Goal: Task Accomplishment & Management: Use online tool/utility

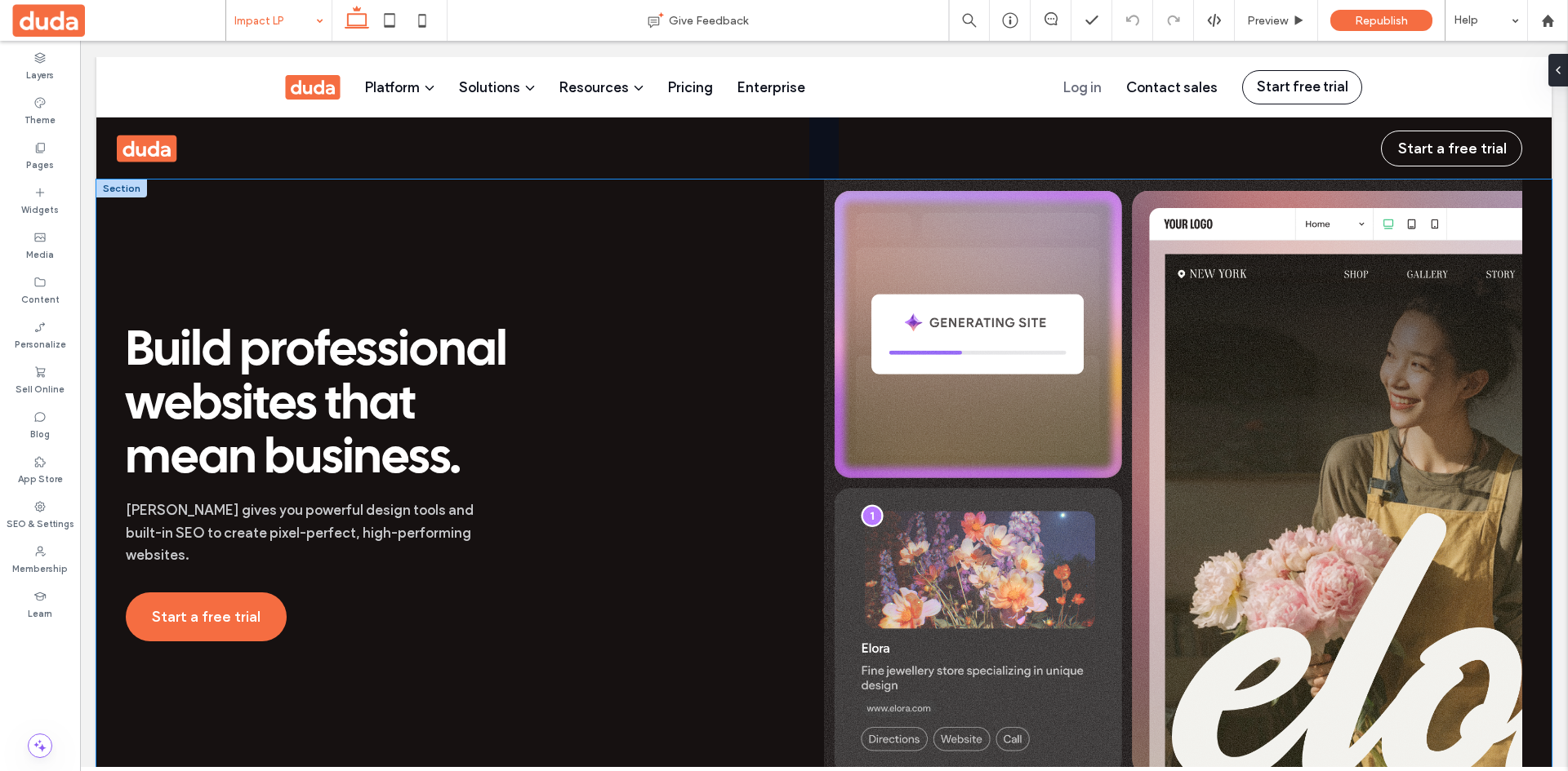
click at [107, 259] on div "Build professional websites that mean business. [PERSON_NAME] gives you powerfu…" at bounding box center [824, 483] width 1455 height 607
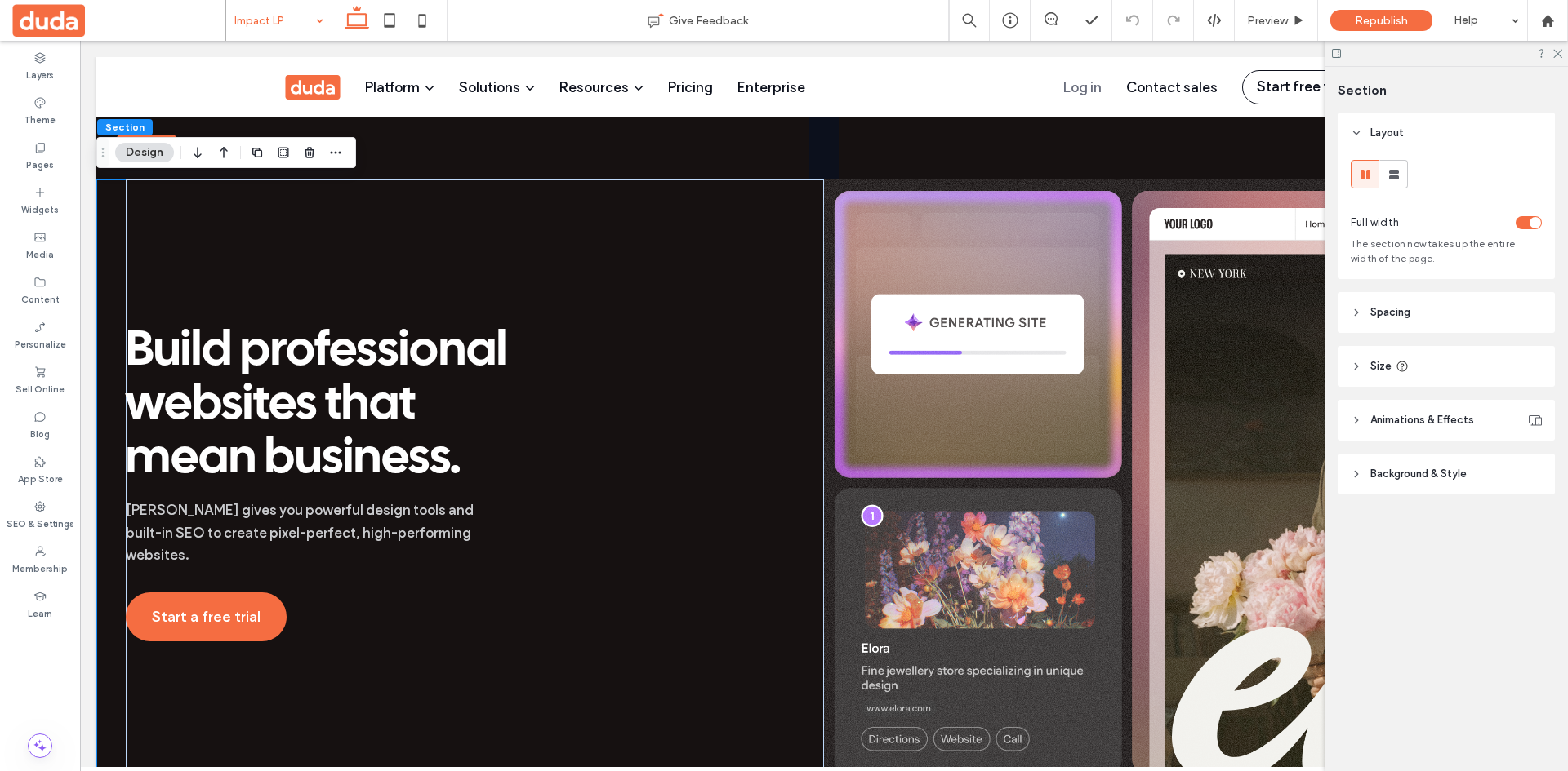
click at [1554, 228] on div "Full width The section now takes up the entire width of the page." at bounding box center [1446, 217] width 217 height 126
click at [1534, 222] on div "toggle" at bounding box center [1535, 223] width 12 height 12
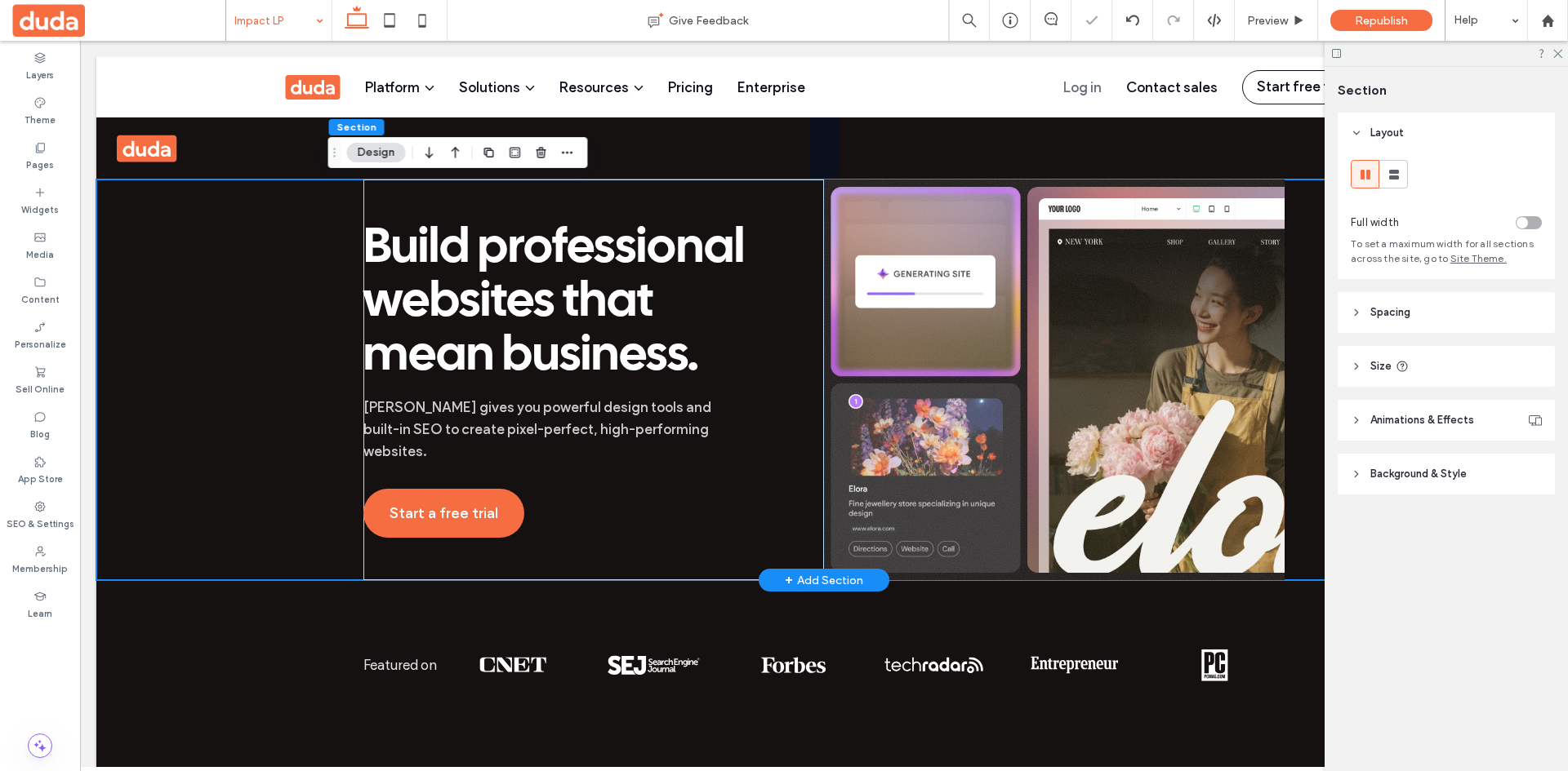
click at [243, 345] on div "Build professional websites that mean business. [PERSON_NAME] gives you powerfu…" at bounding box center [824, 379] width 1455 height 401
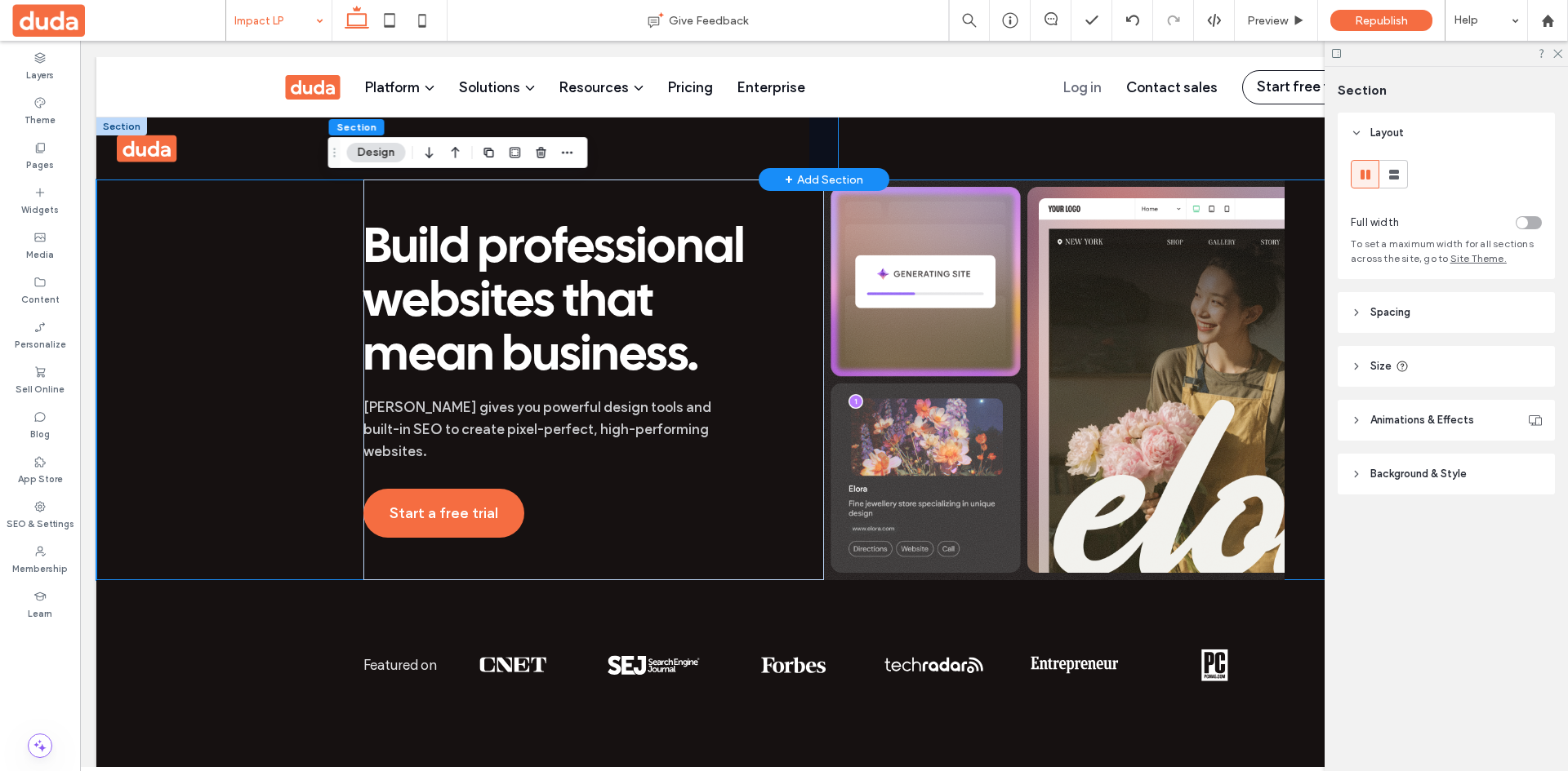
click at [1024, 155] on div "Start a free trial" at bounding box center [1194, 148] width 713 height 62
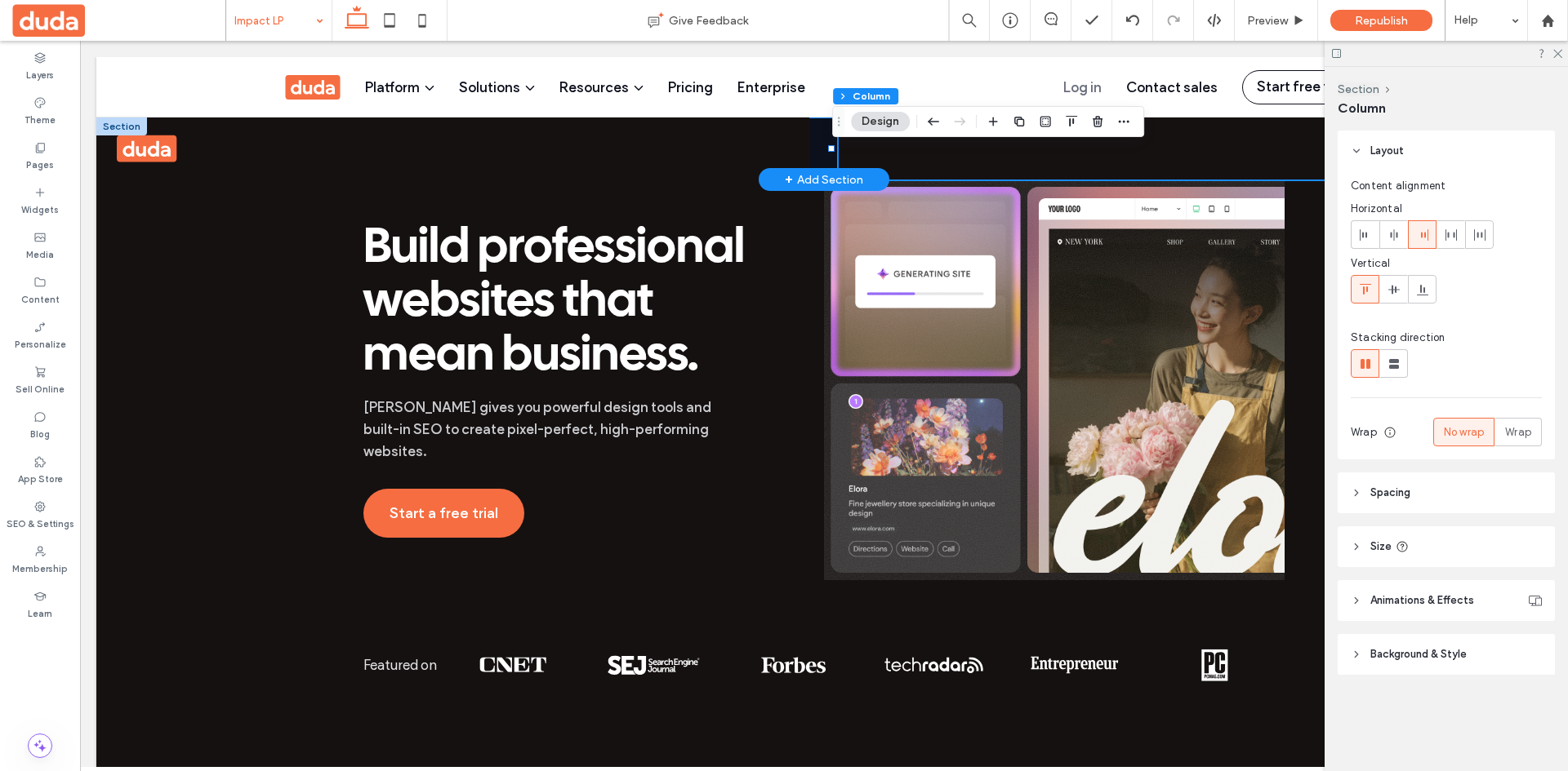
click at [823, 144] on div "Start a free trial" at bounding box center [824, 148] width 1455 height 62
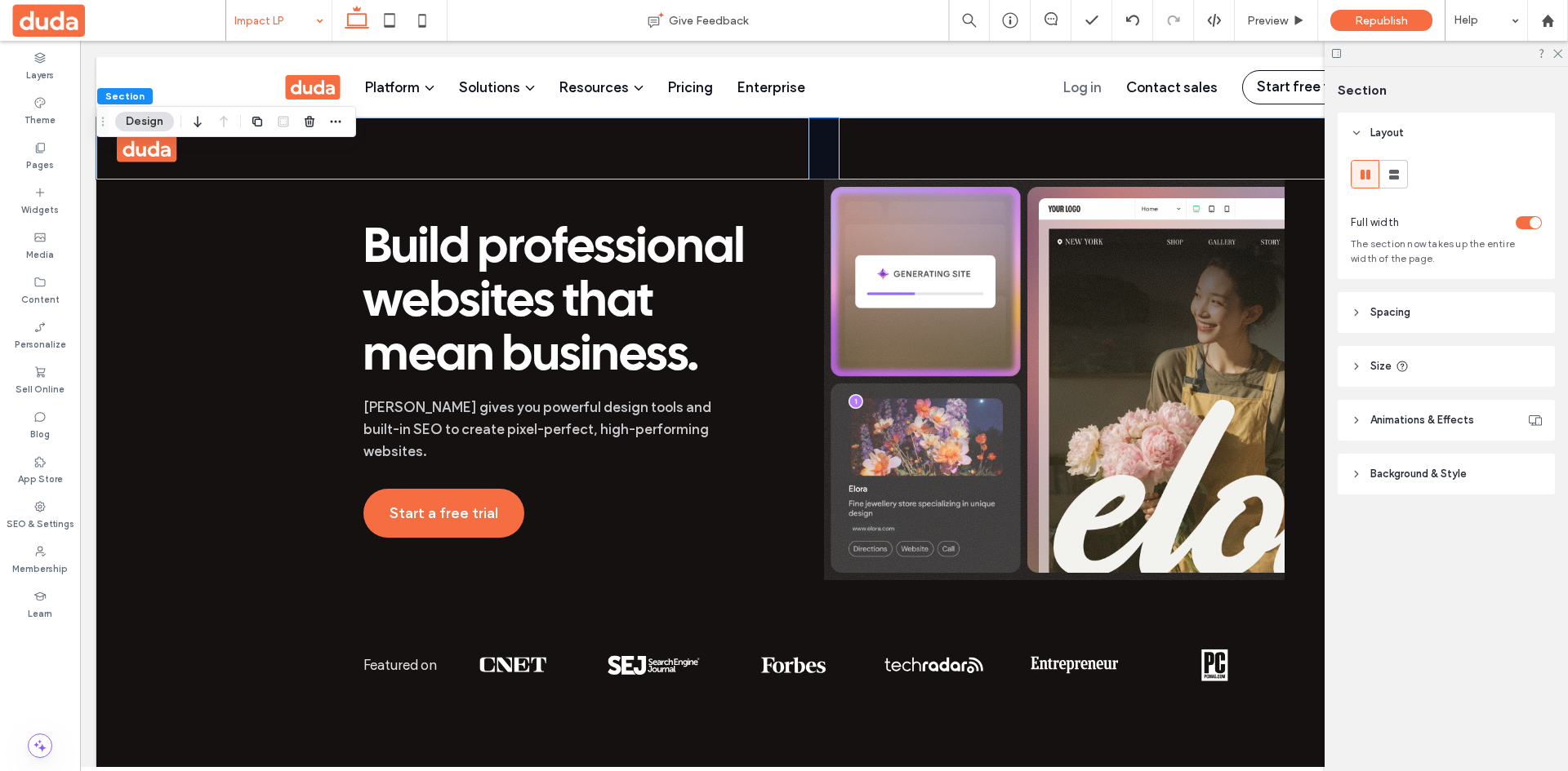
click at [1537, 223] on div "toggle" at bounding box center [1535, 223] width 12 height 12
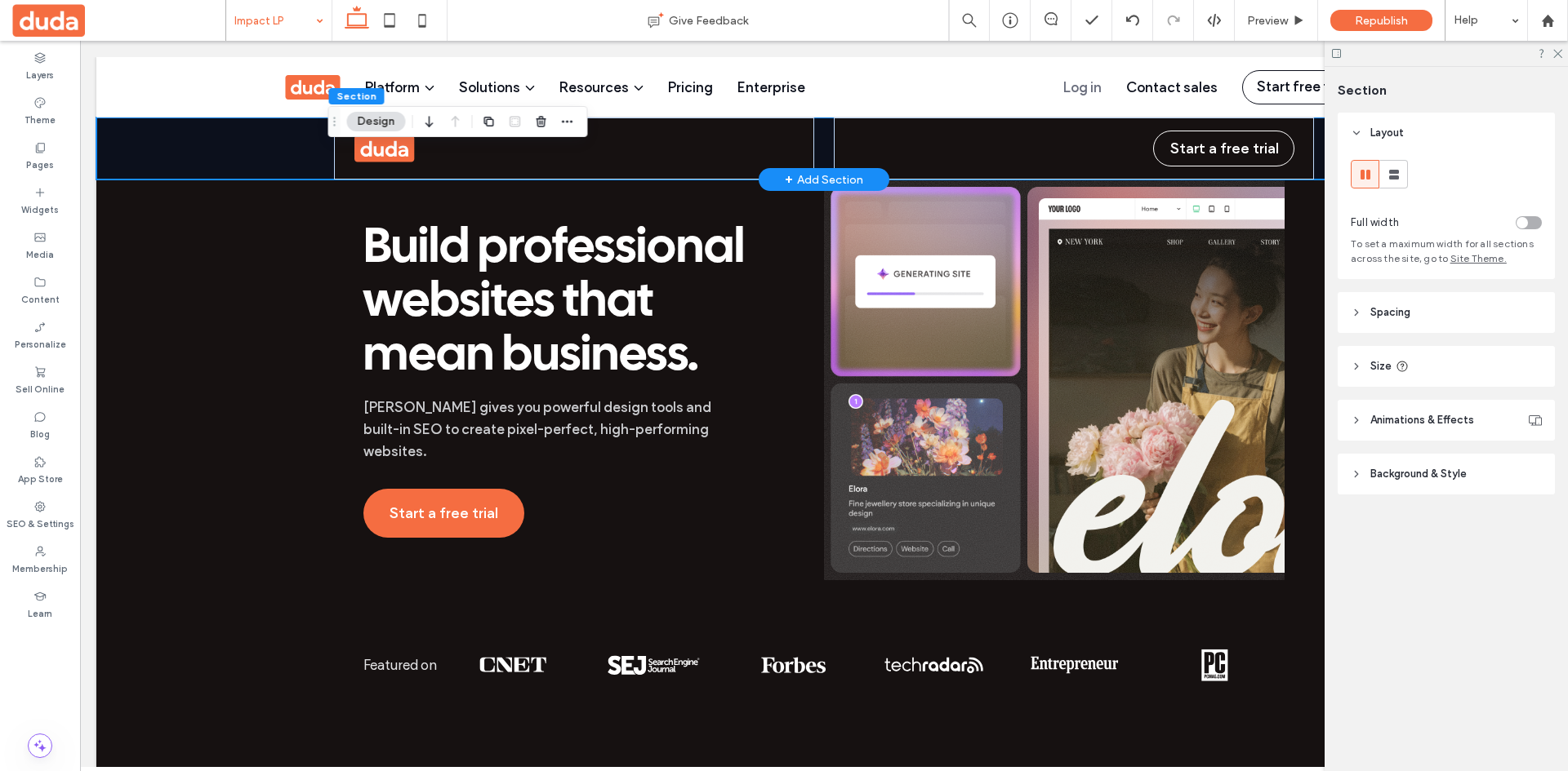
click at [203, 146] on div "Start a free trial" at bounding box center [824, 148] width 1455 height 62
click at [1427, 321] on header "Spacing" at bounding box center [1446, 312] width 217 height 40
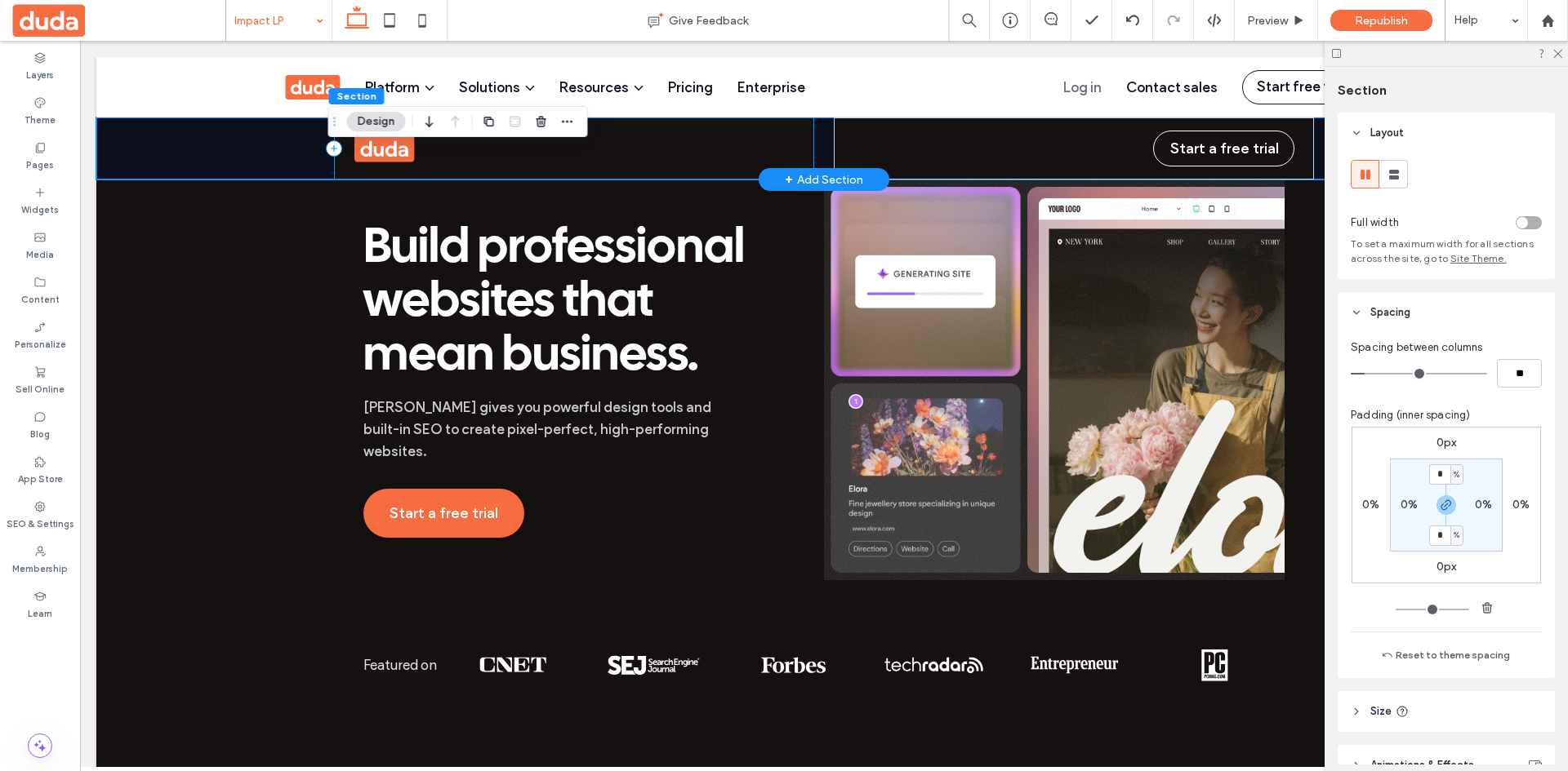
click at [344, 172] on div at bounding box center [574, 148] width 480 height 62
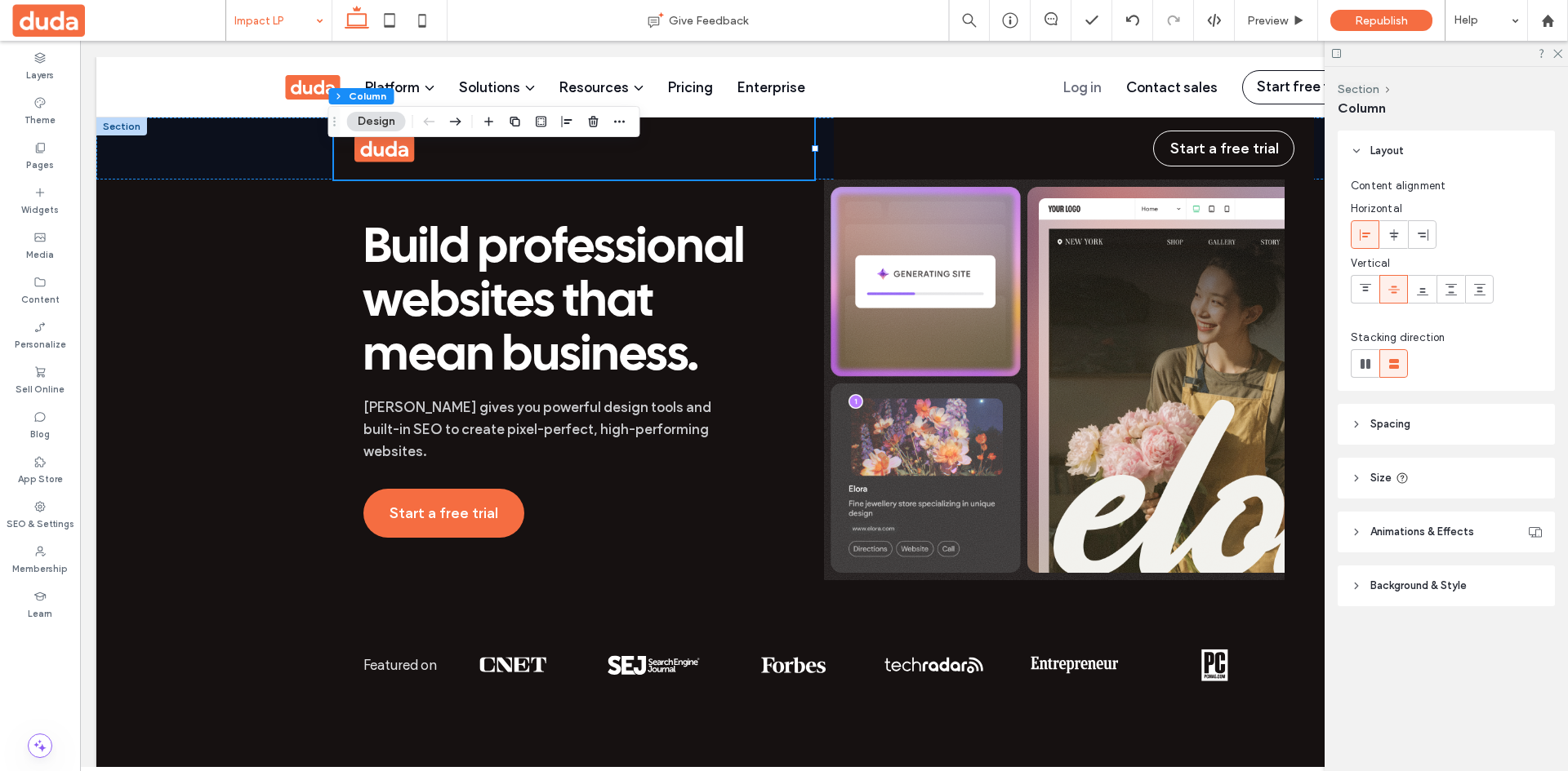
click at [1478, 417] on header "Spacing" at bounding box center [1446, 424] width 217 height 40
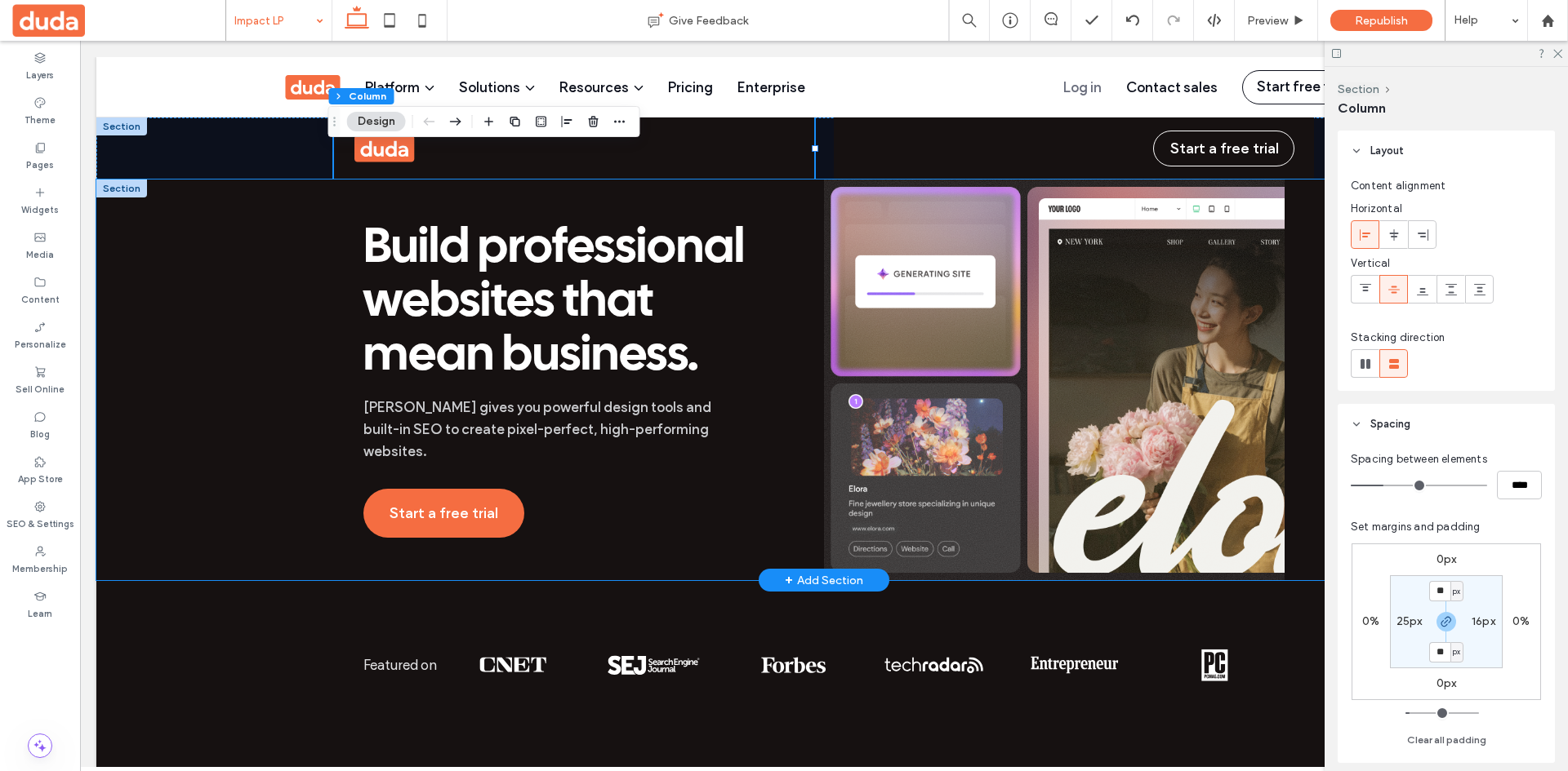
click at [250, 328] on div "Build professional websites that mean business. [PERSON_NAME] gives you powerfu…" at bounding box center [824, 379] width 1455 height 401
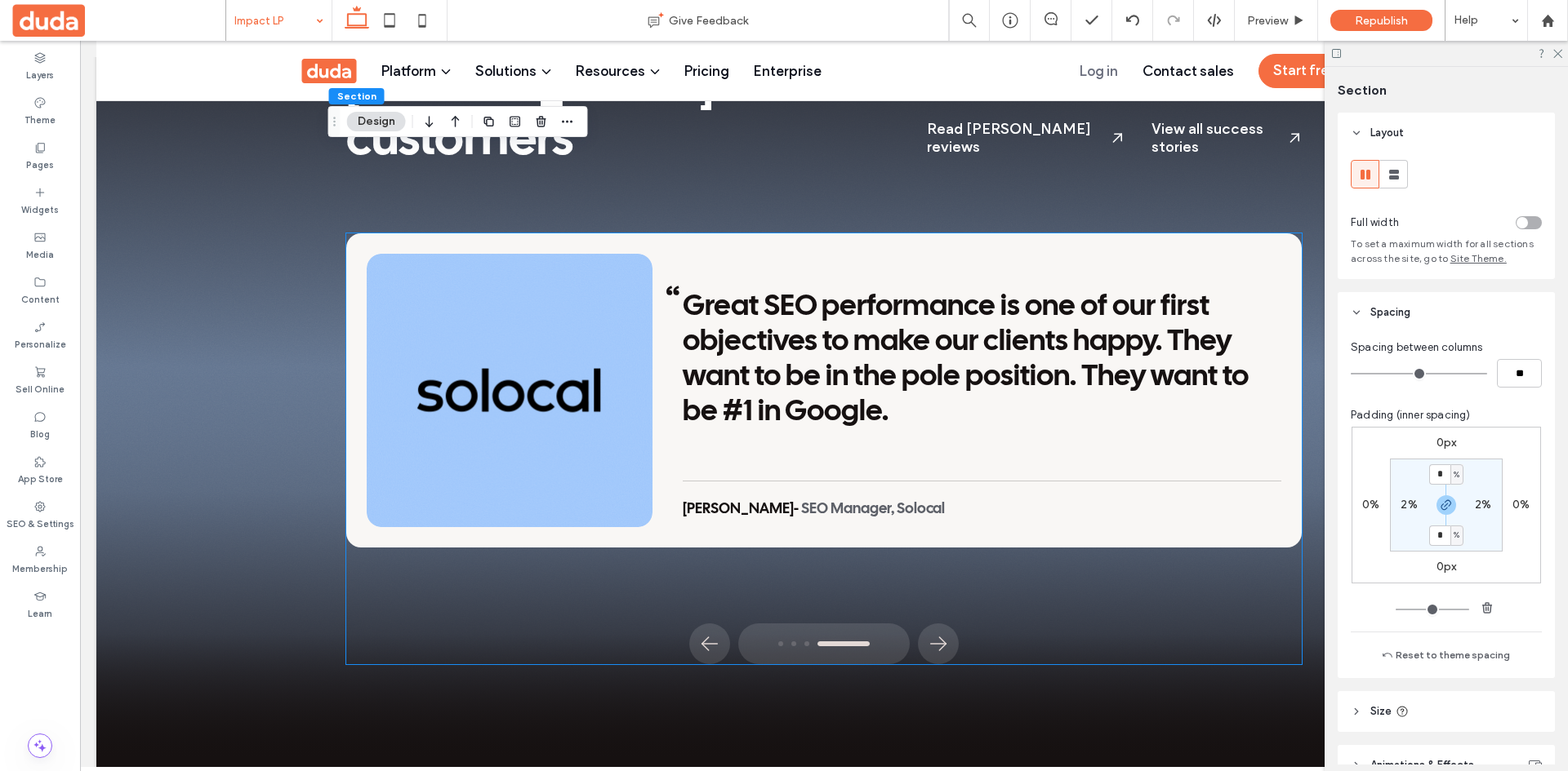
scroll to position [2204, 0]
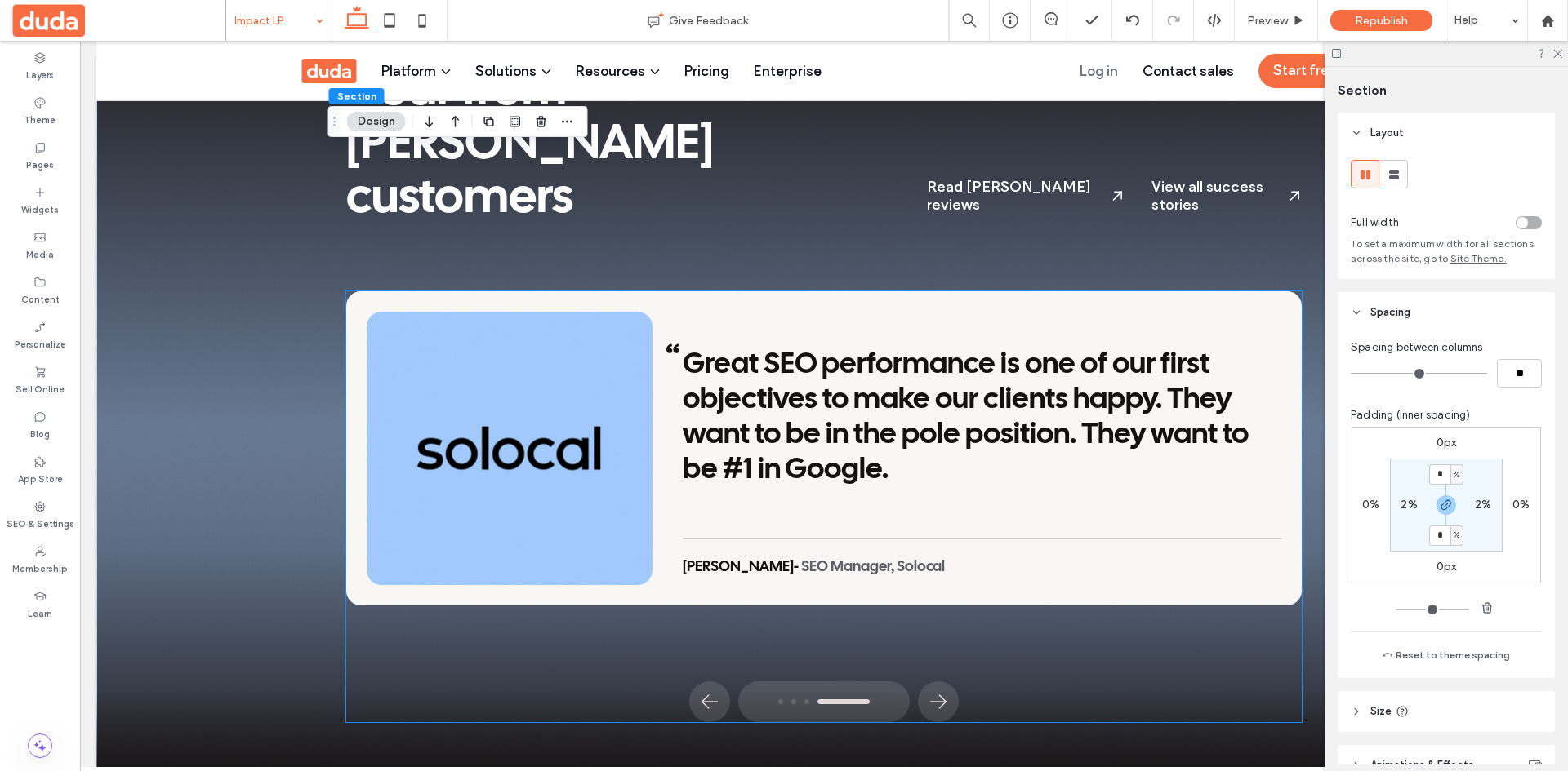
click at [218, 312] on div "It makes a lot more sense for us to provide our designers with the kind of tool…" at bounding box center [26, 448] width 598 height 274
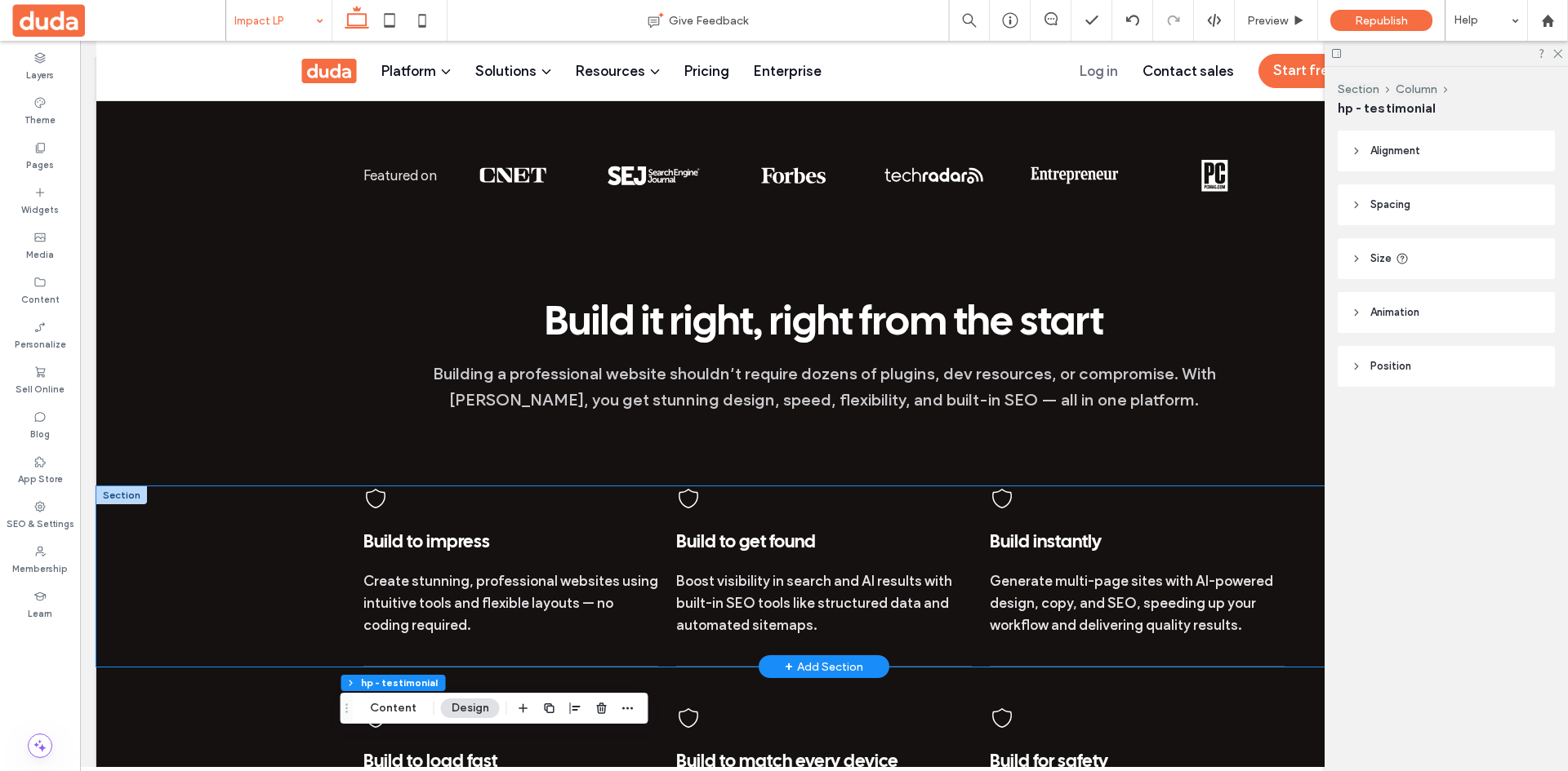
scroll to position [816, 0]
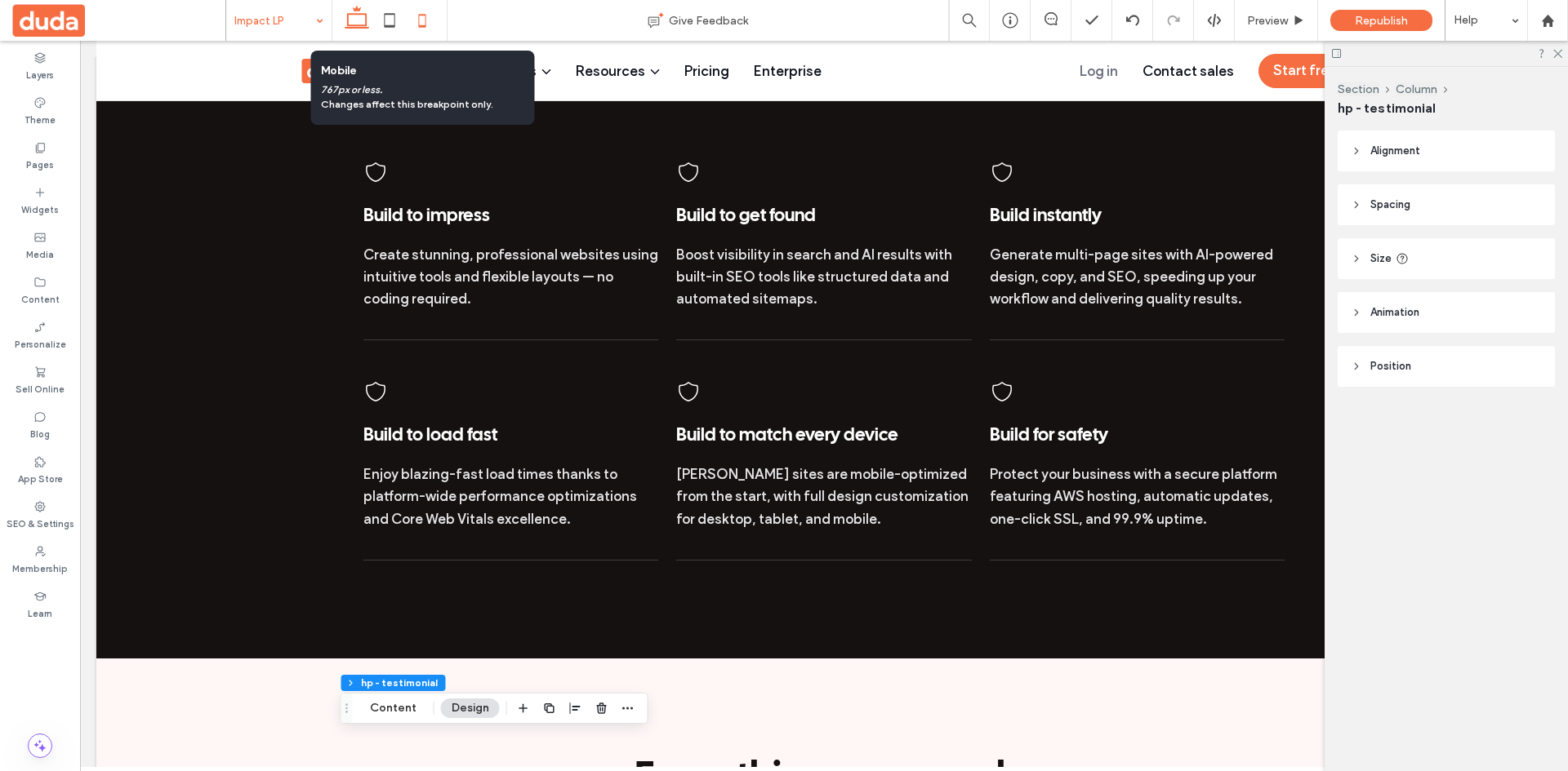
click at [420, 24] on icon at bounding box center [422, 21] width 33 height 33
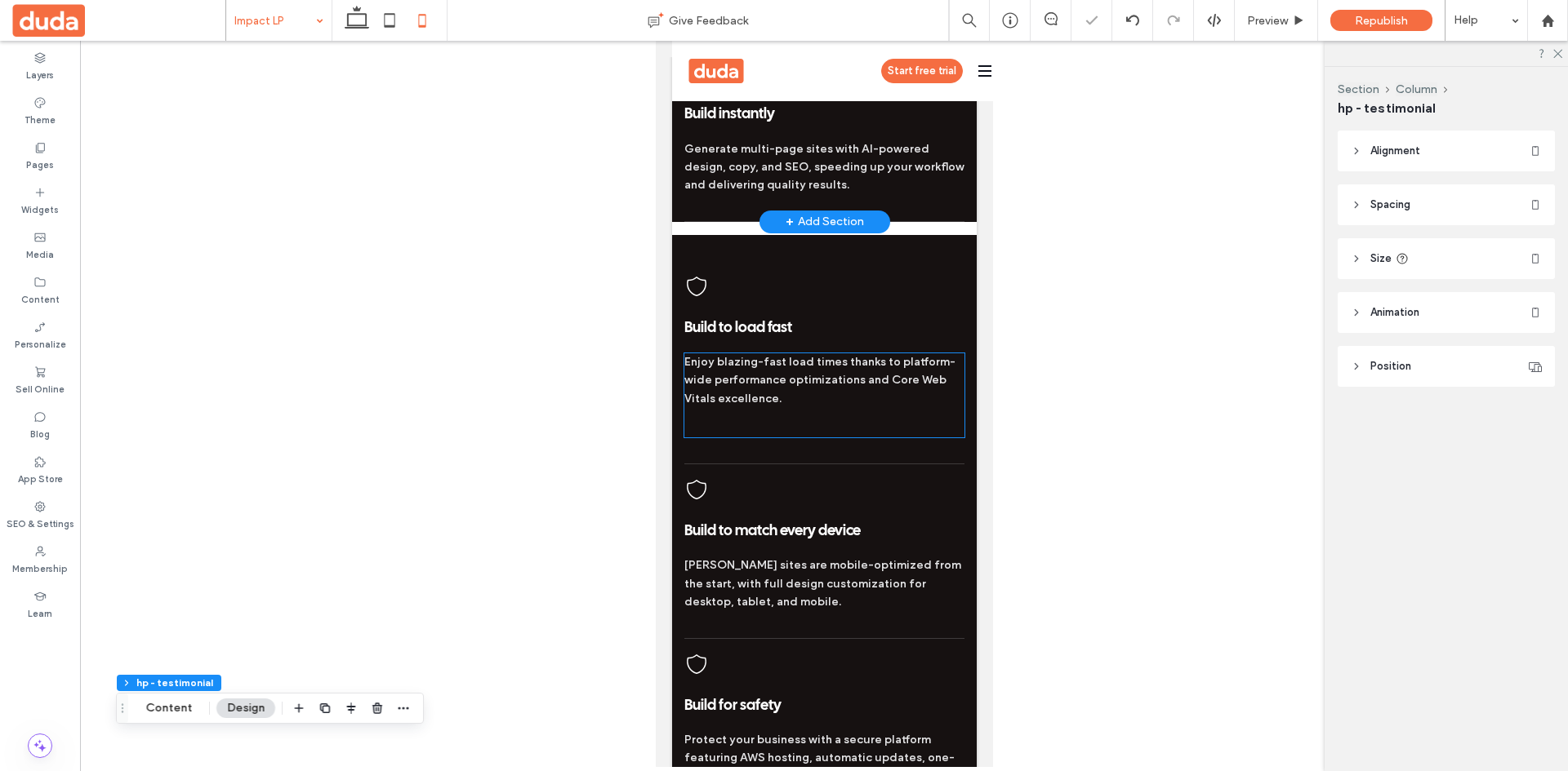
scroll to position [1430, 0]
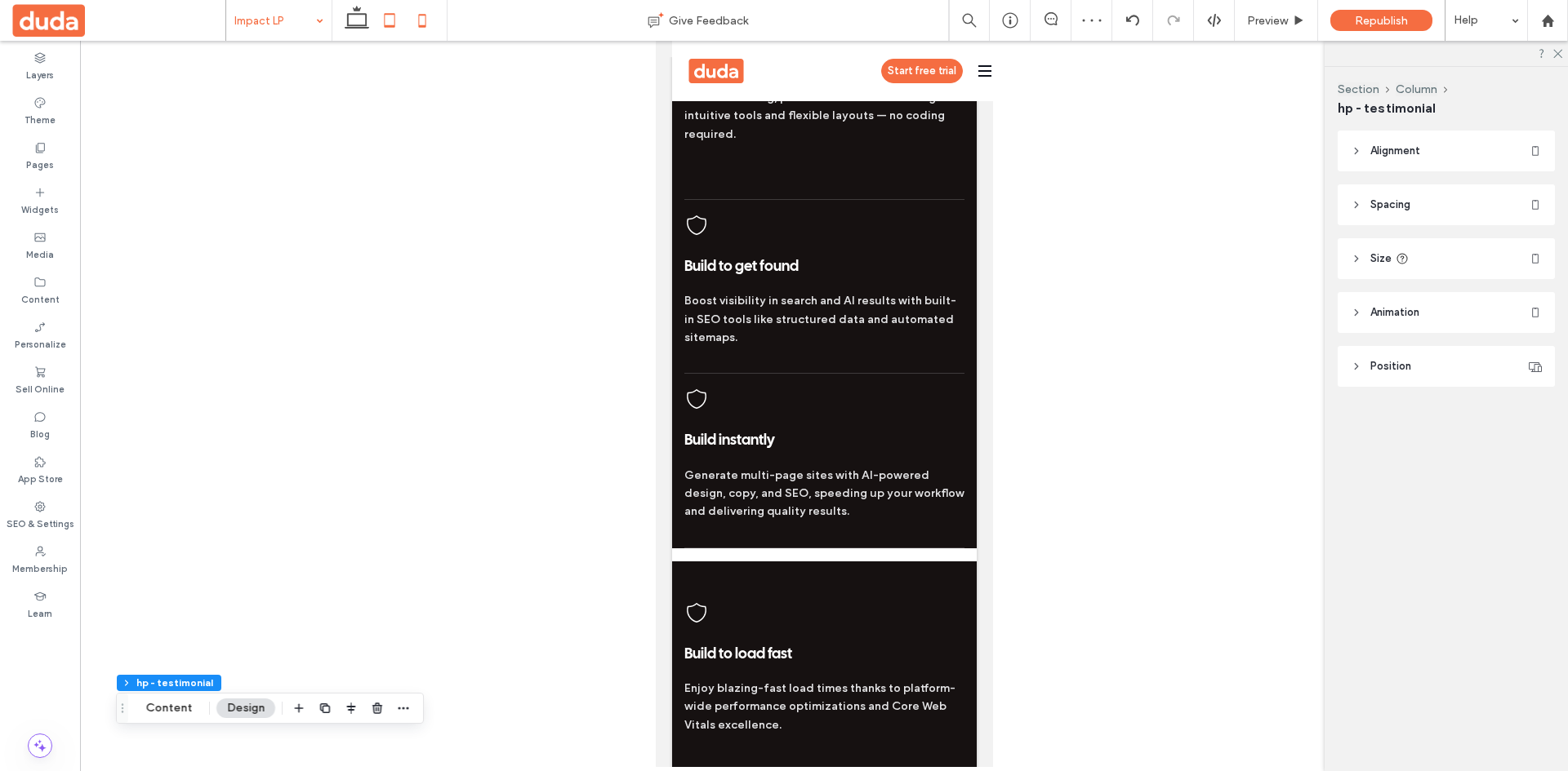
click at [397, 16] on icon at bounding box center [389, 21] width 33 height 33
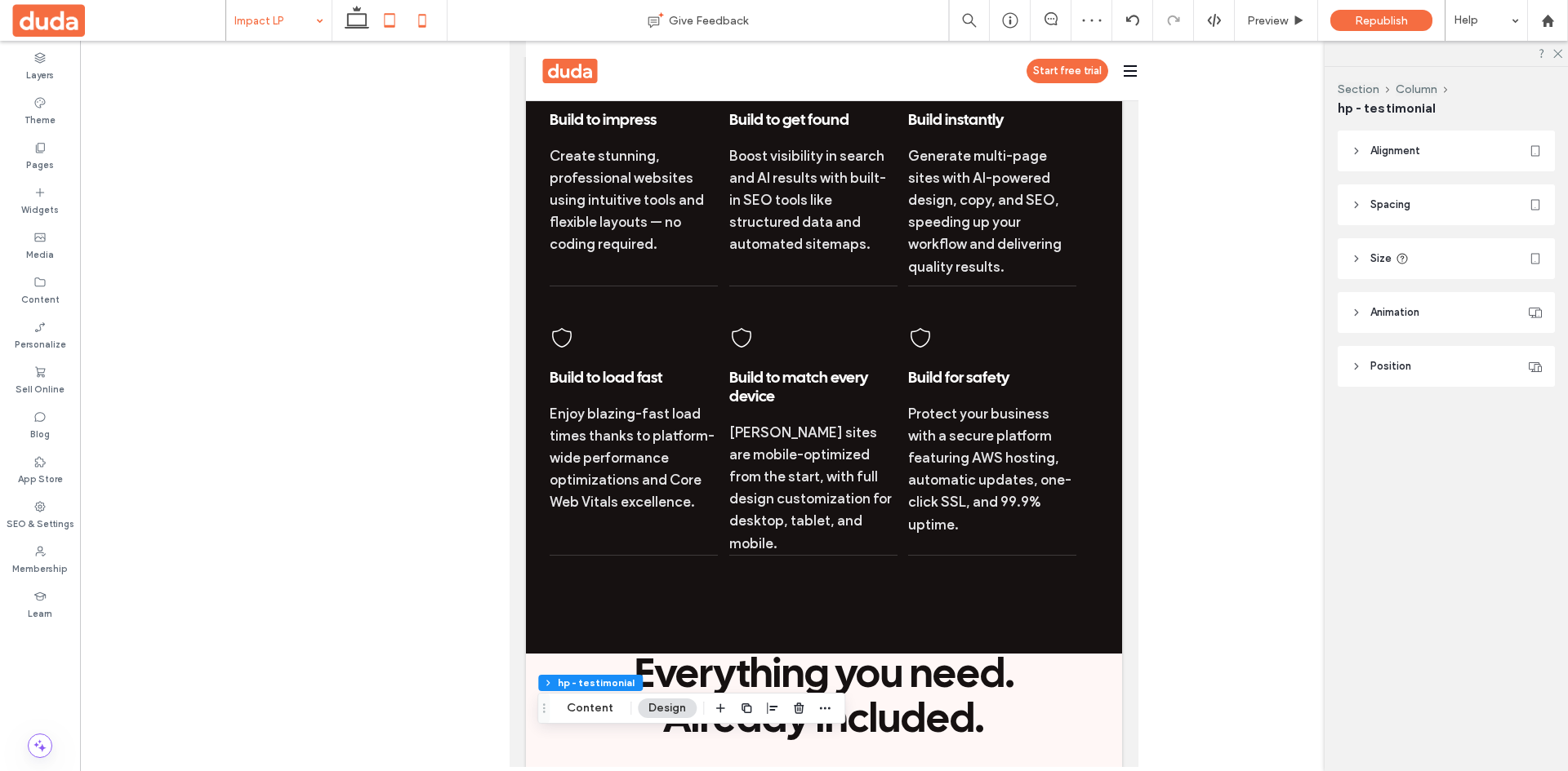
click at [417, 17] on icon at bounding box center [422, 21] width 33 height 33
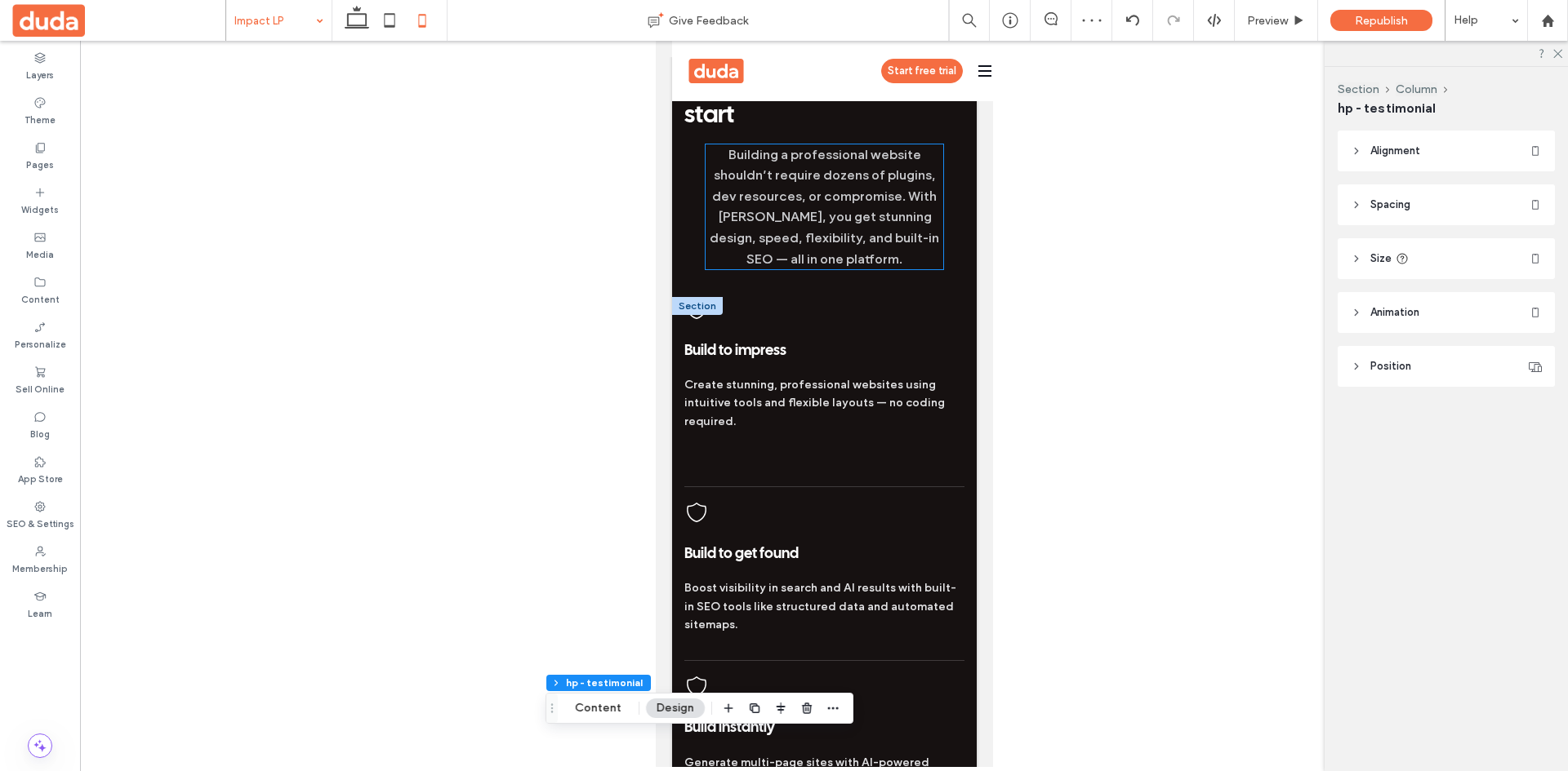
scroll to position [1511, 0]
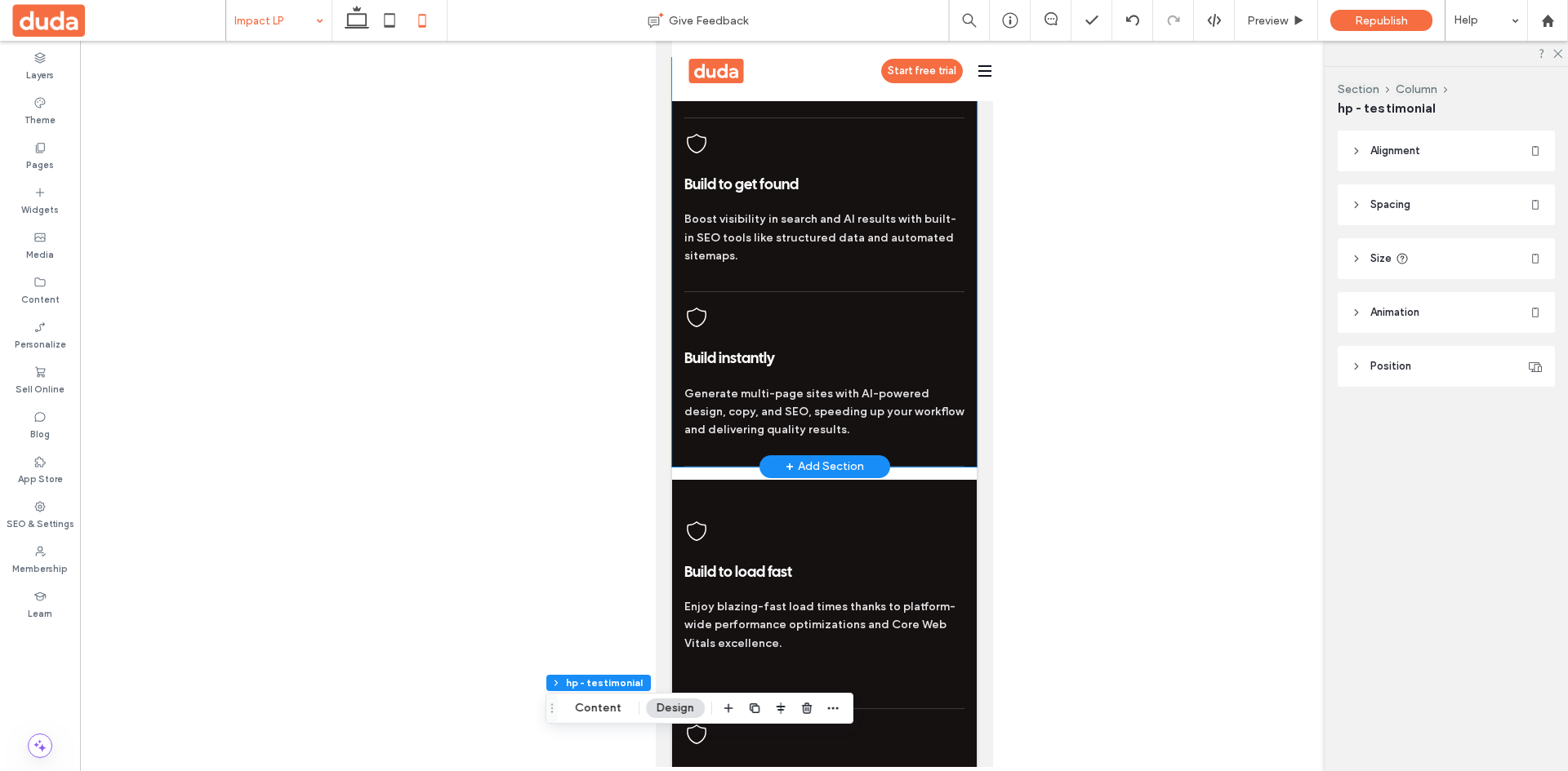
click at [959, 421] on div "Build to impress Create stunning, professional websites using intuitive tools a…" at bounding box center [823, 198] width 304 height 539
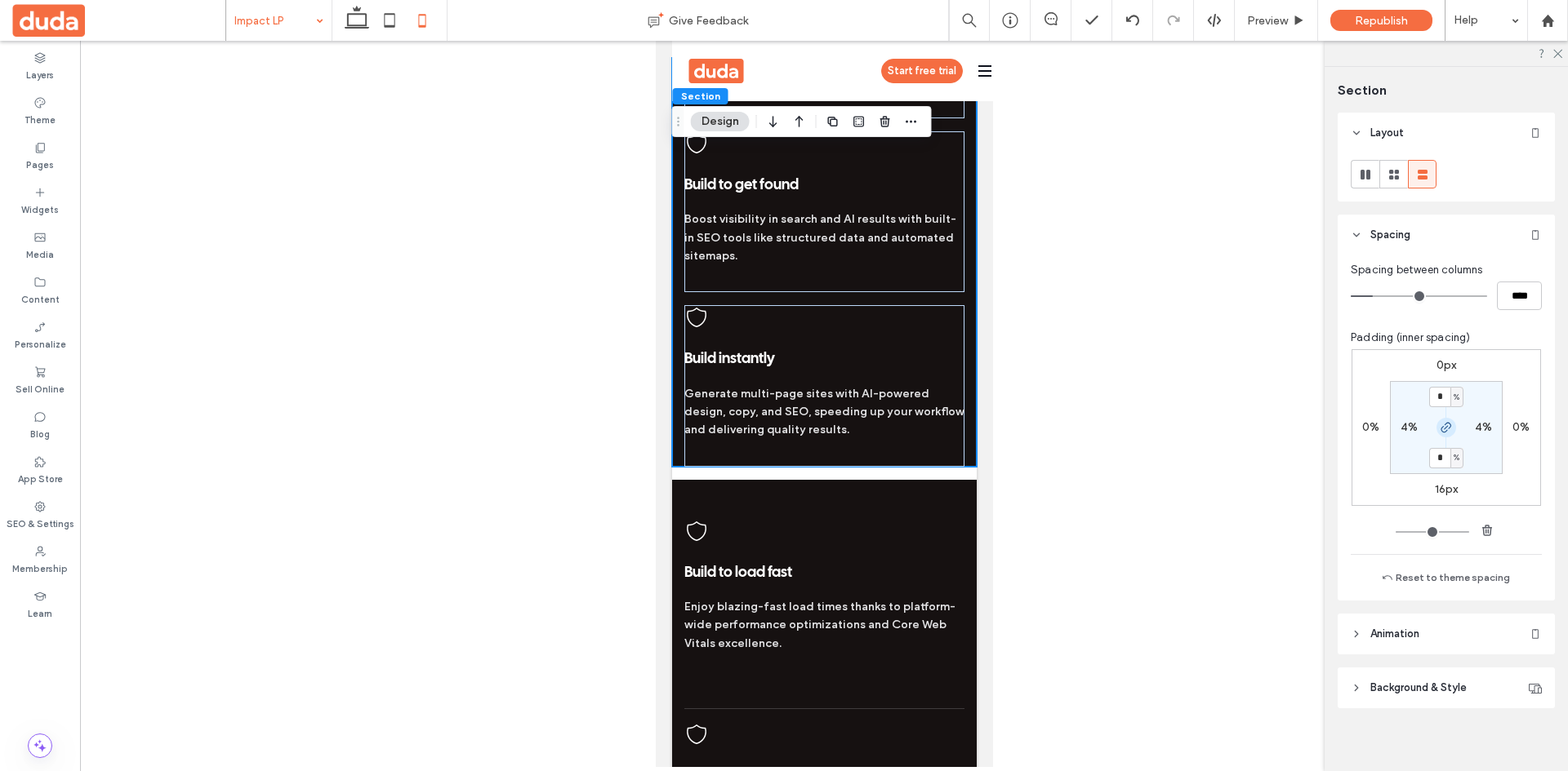
click at [1446, 427] on icon "button" at bounding box center [1446, 428] width 13 height 13
click at [1446, 491] on label "16px" at bounding box center [1446, 489] width 24 height 14
type input "**"
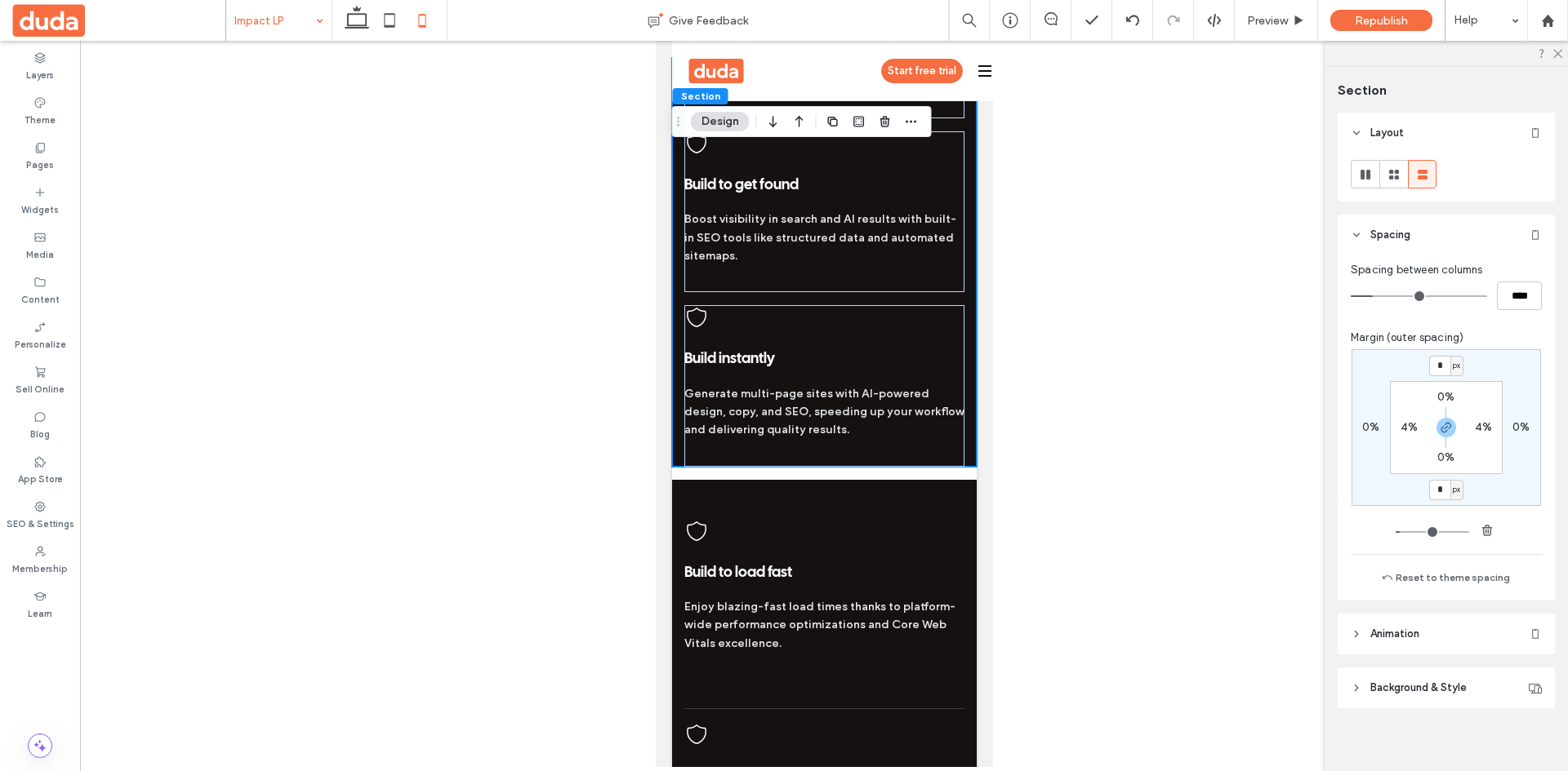
type input "*"
click at [1508, 480] on div "* px 0% * px 0% 0% 4% 0% 4%" at bounding box center [1446, 428] width 189 height 157
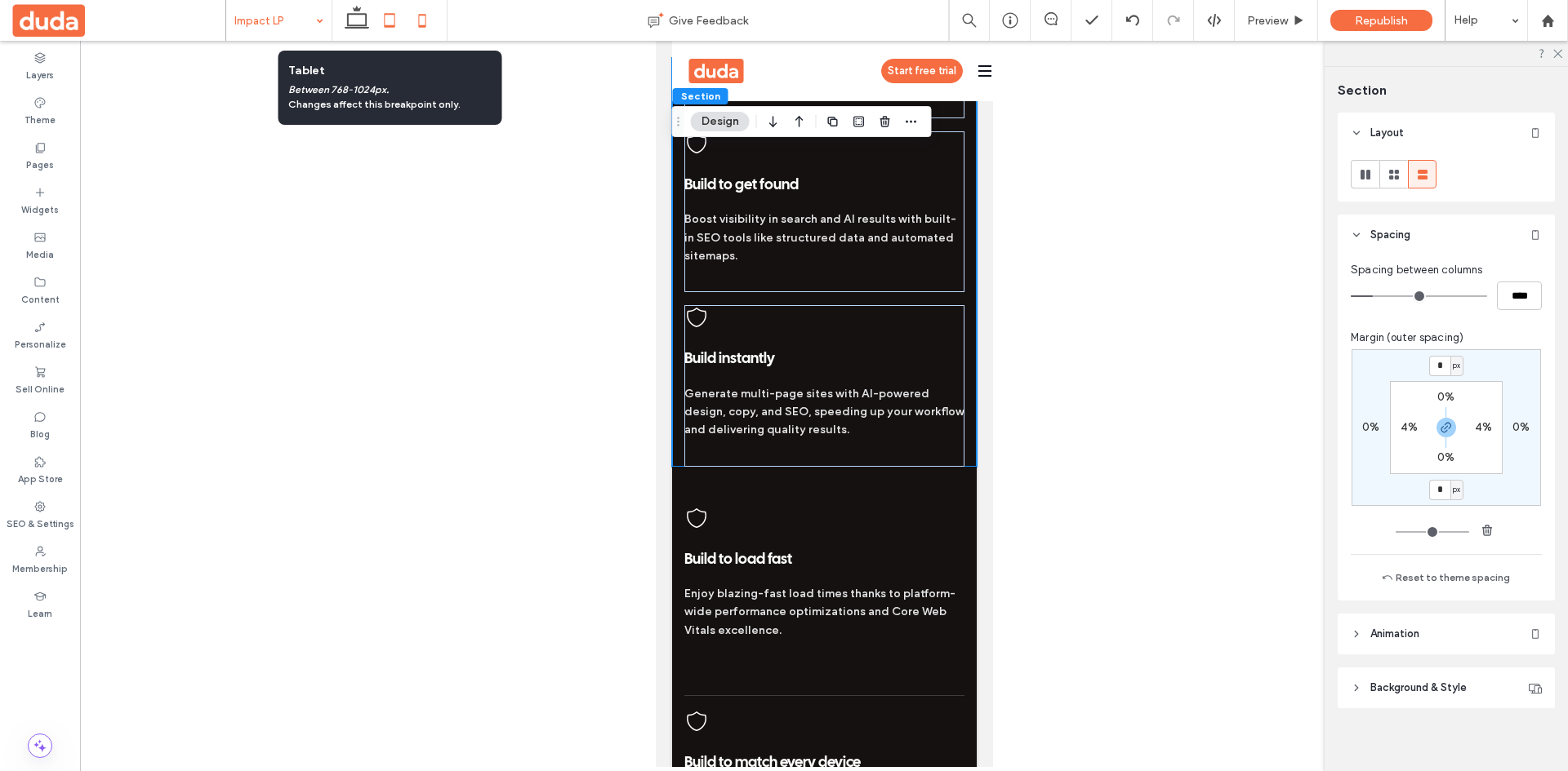
click at [390, 21] on icon at bounding box center [389, 21] width 33 height 33
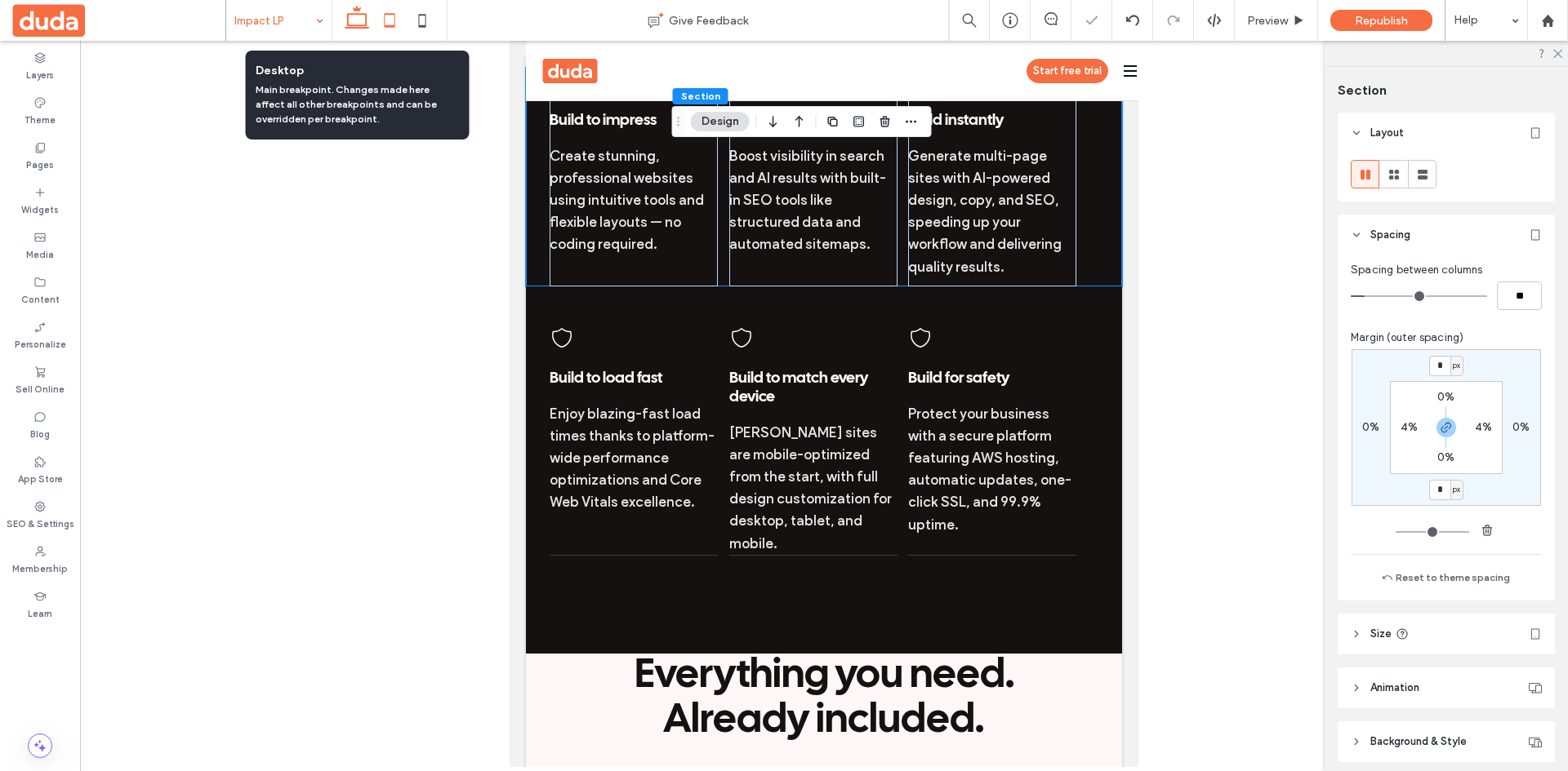
click at [360, 26] on use at bounding box center [357, 17] width 25 height 23
type input "***"
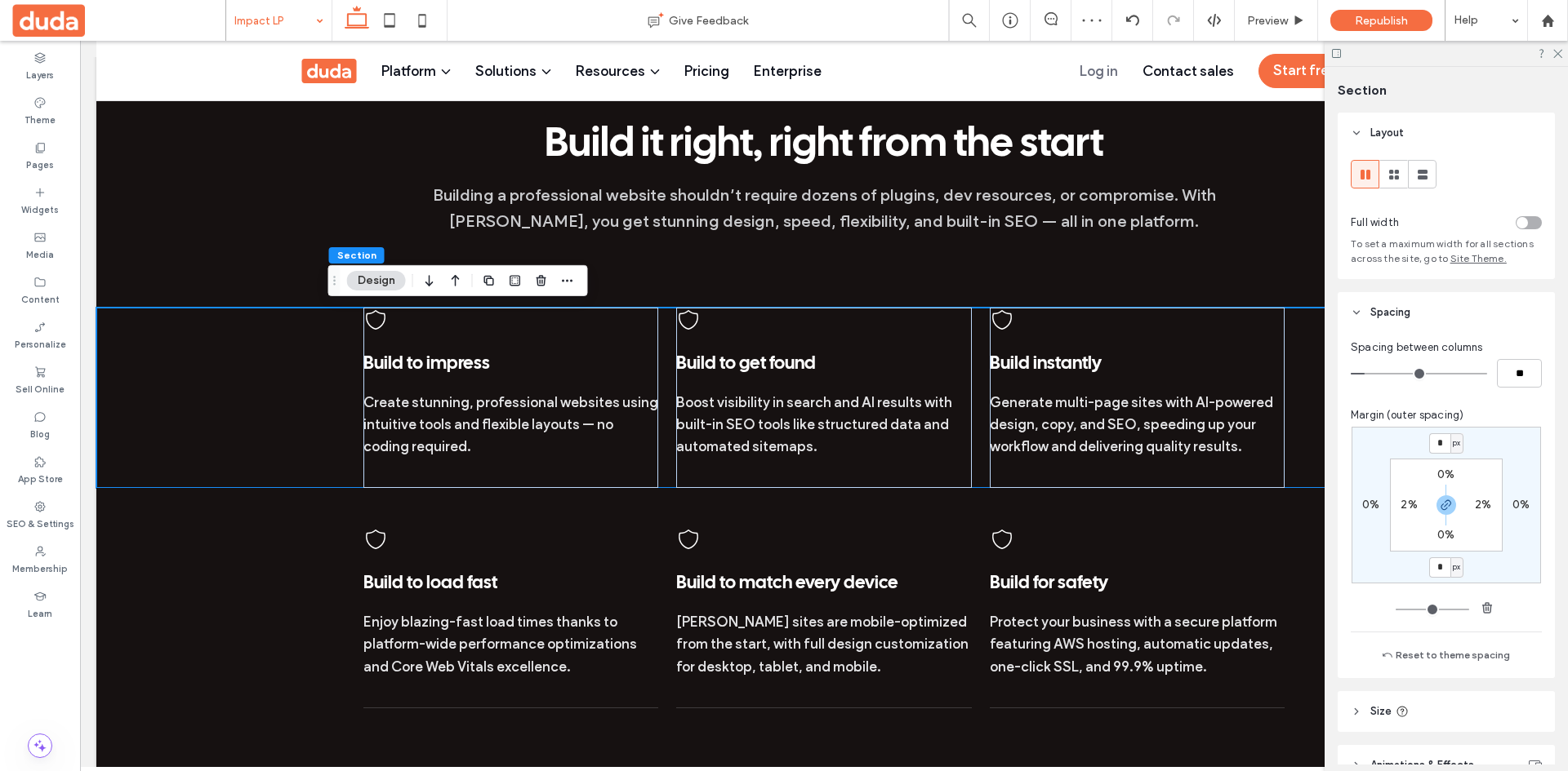
click at [219, 560] on div "Build to load fast Enjoy blazing-fast load times thanks to platform-wide perfor…" at bounding box center [824, 598] width 1455 height 220
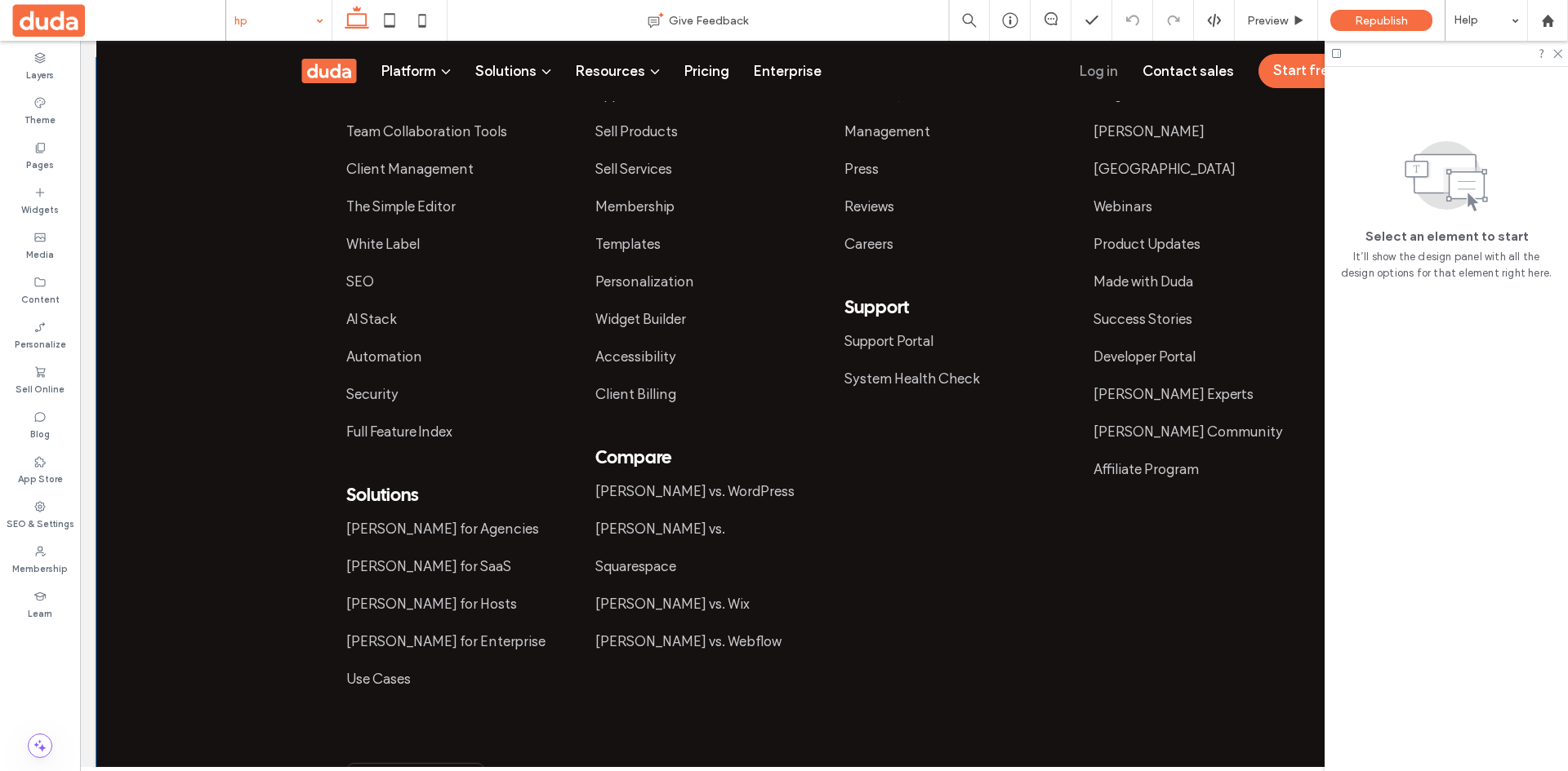
scroll to position [9144, 0]
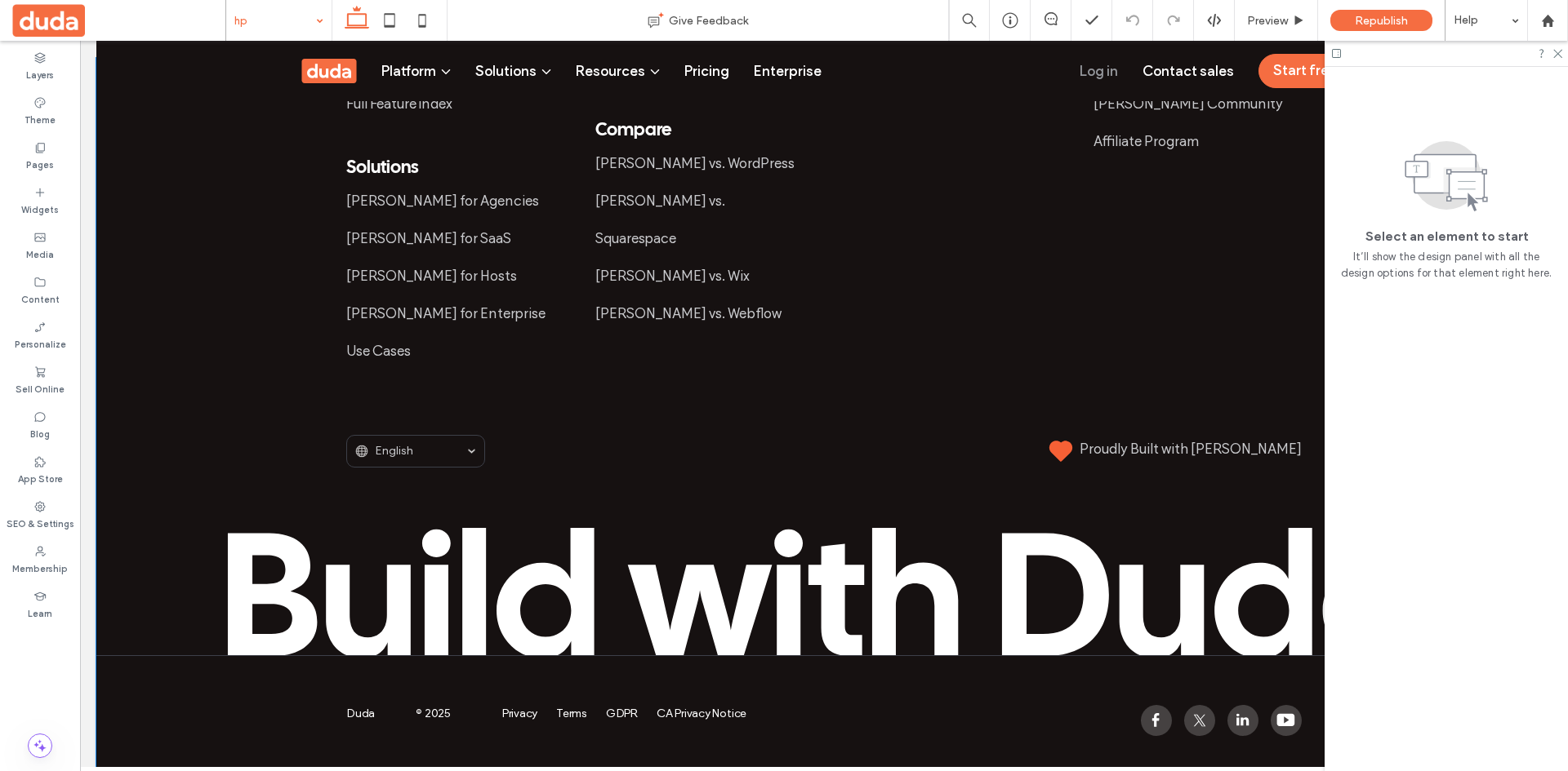
click at [212, 180] on footer "Platform Website Builder Team Collaboration Tools Client Management The Simple …" at bounding box center [824, 208] width 1455 height 1169
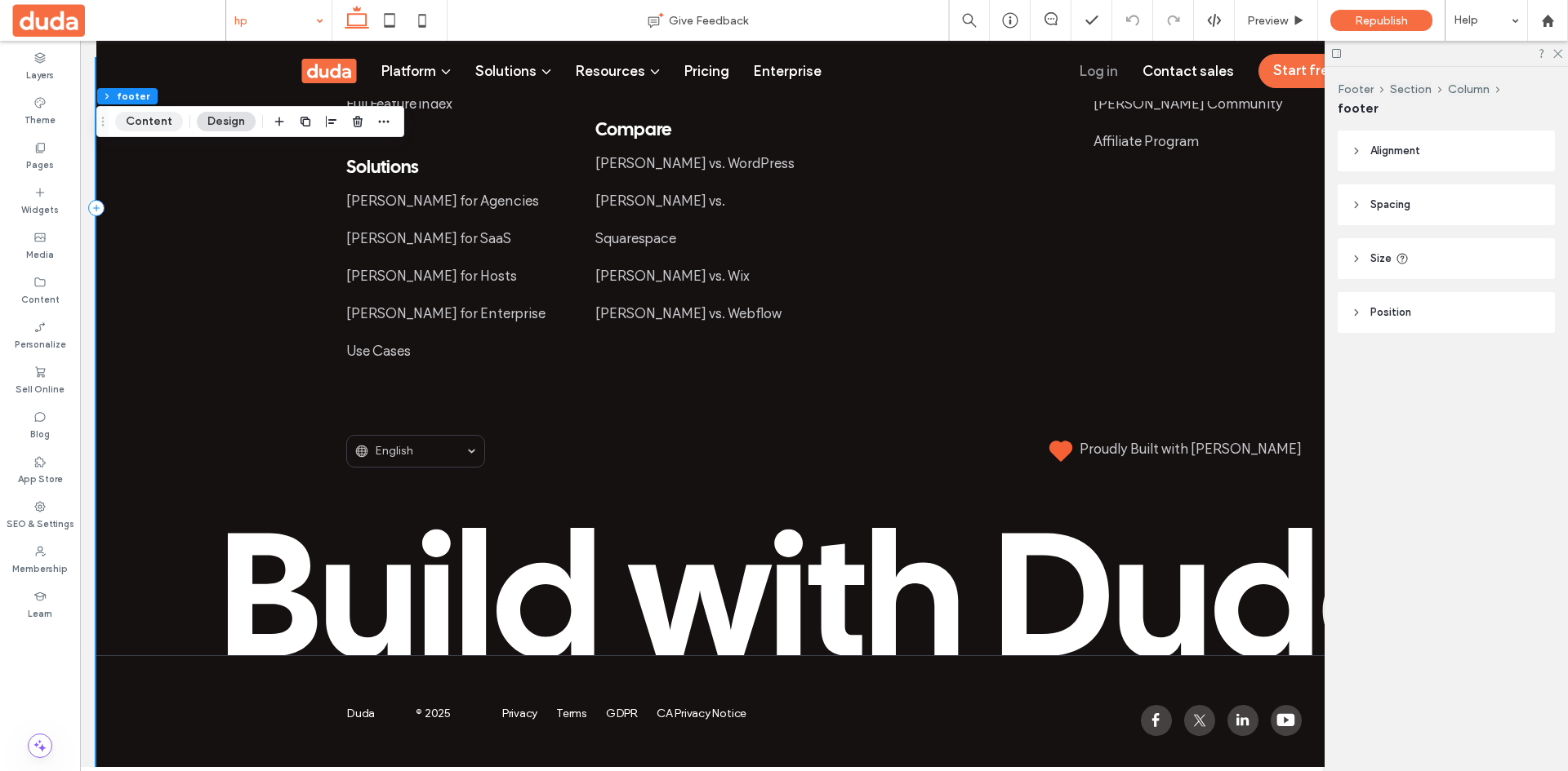
click at [141, 121] on button "Content" at bounding box center [149, 121] width 68 height 20
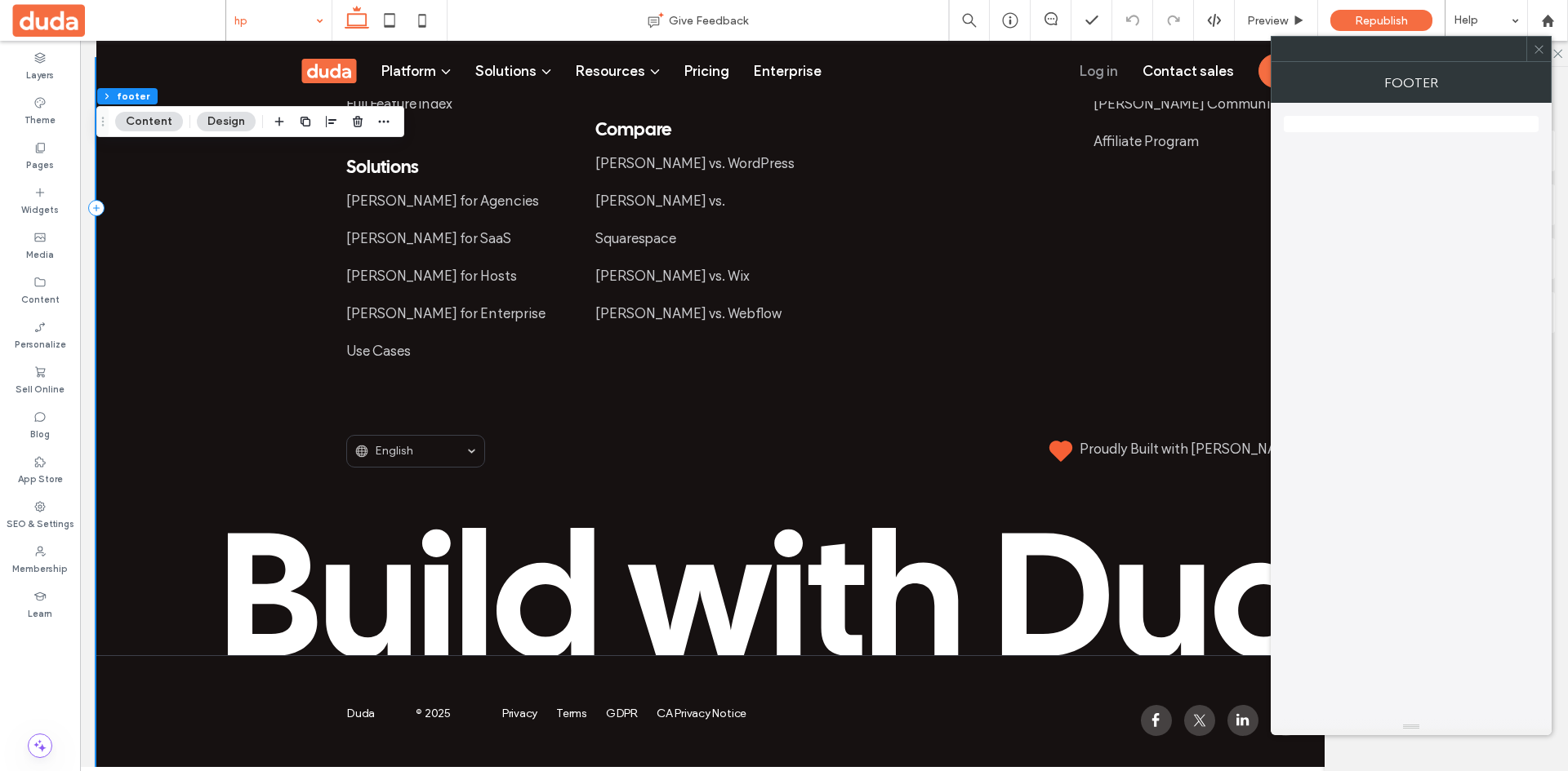
click at [1537, 56] on span at bounding box center [1538, 49] width 12 height 25
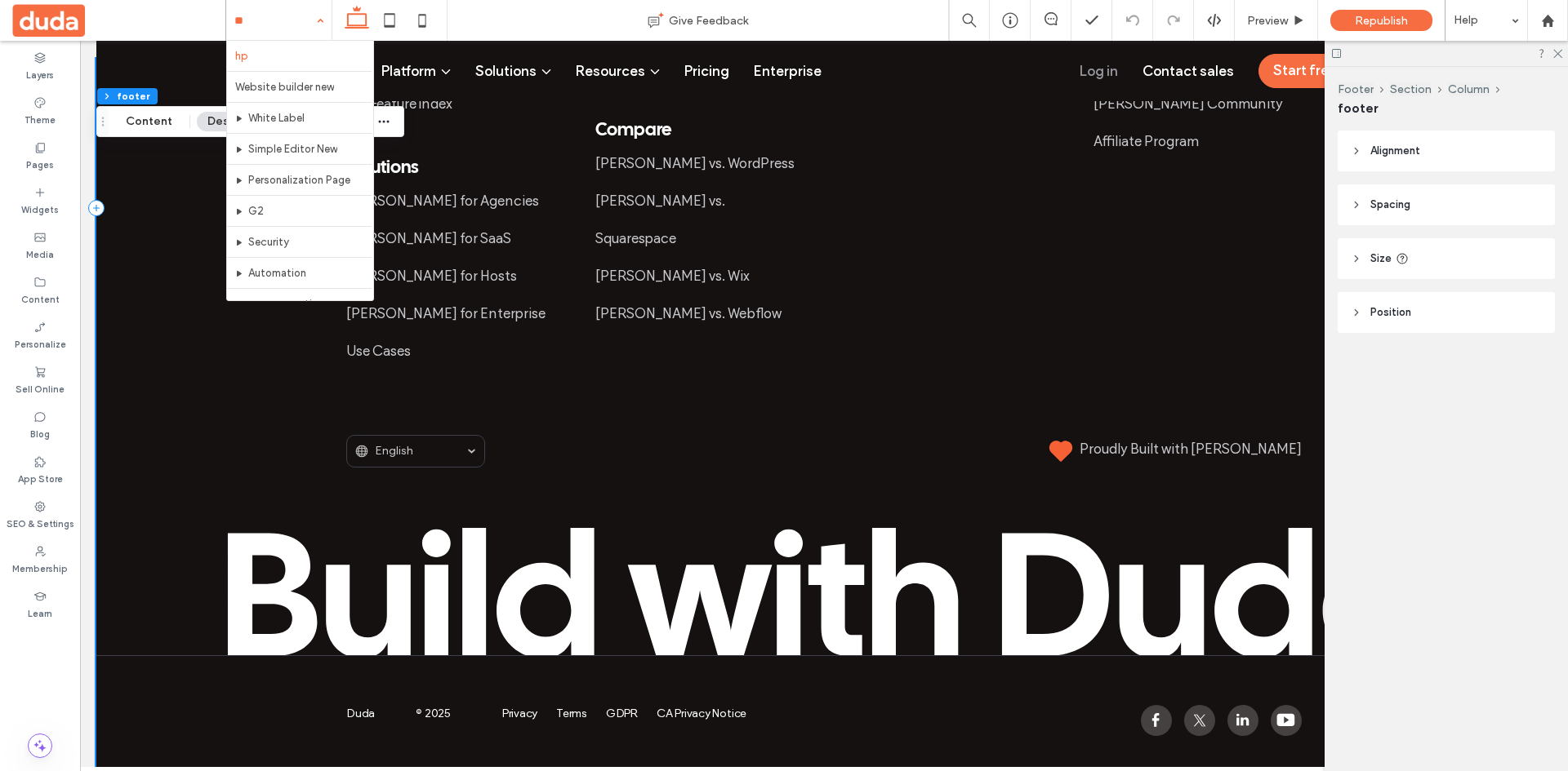
scroll to position [2794, 0]
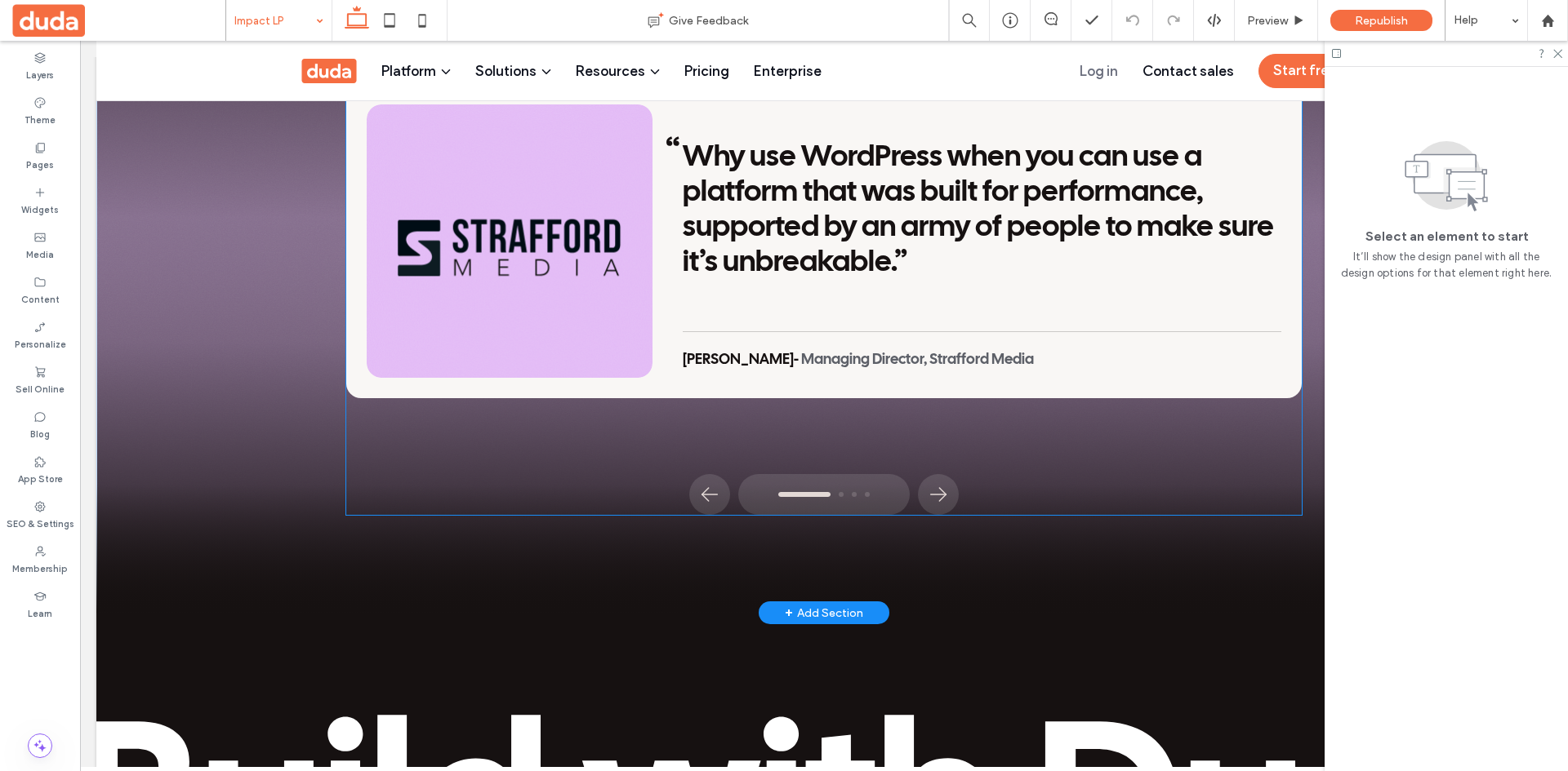
scroll to position [2620, 0]
